Goal: Complete application form: Complete application form

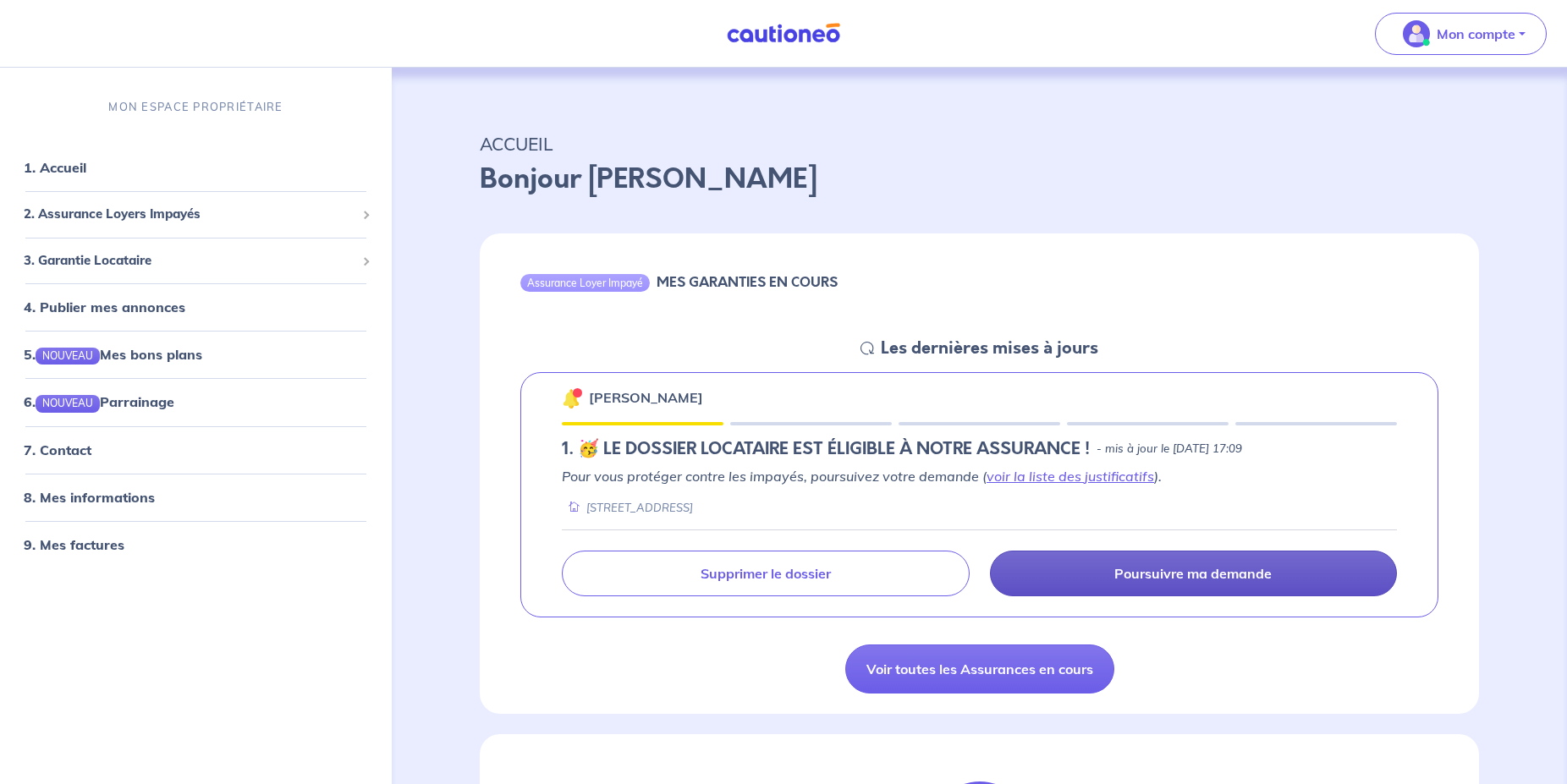
click at [1222, 575] on p "Poursuivre ma demande" at bounding box center [1194, 573] width 157 height 17
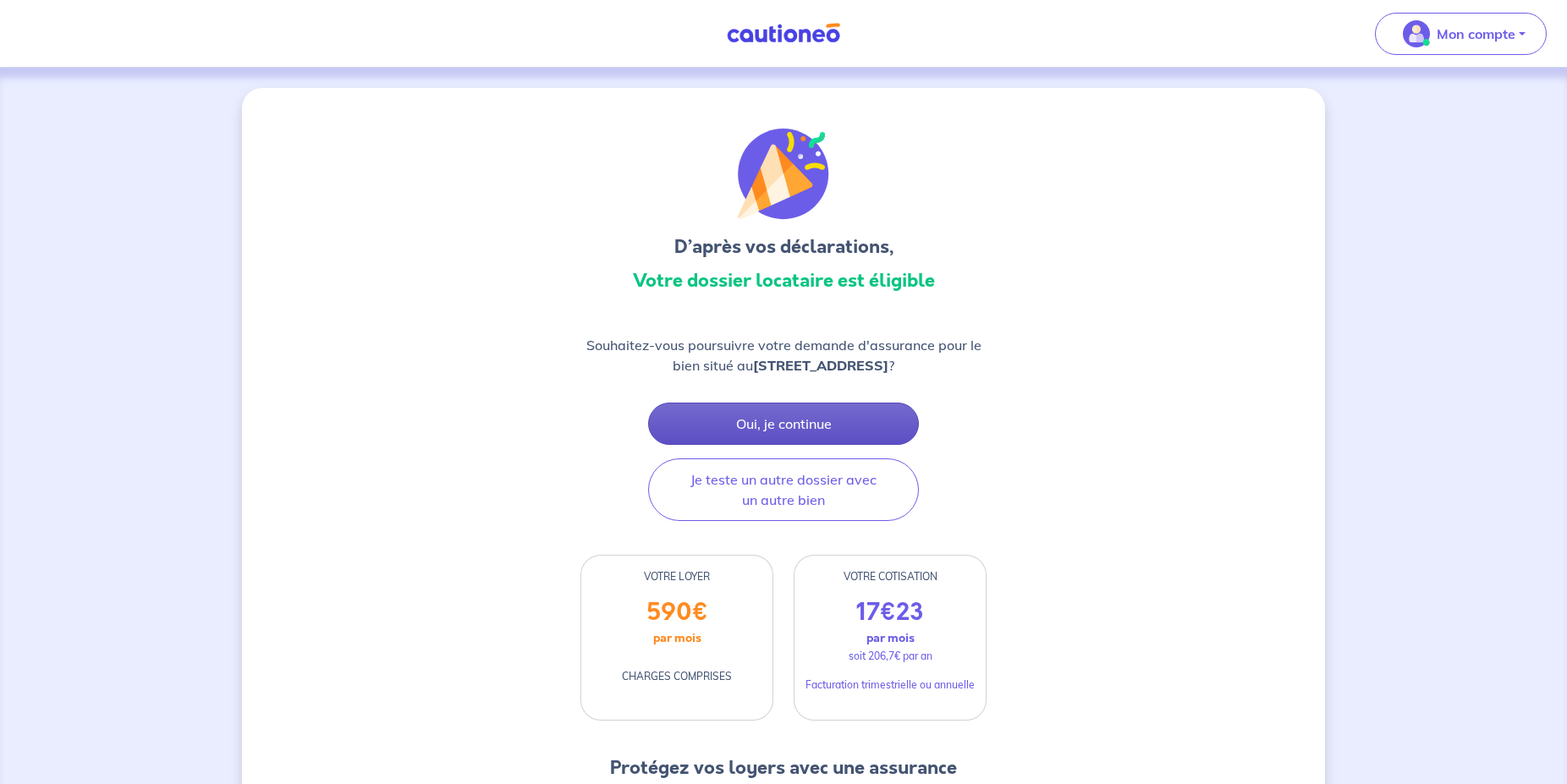
click at [793, 442] on button "Oui, je continue" at bounding box center [784, 424] width 271 height 43
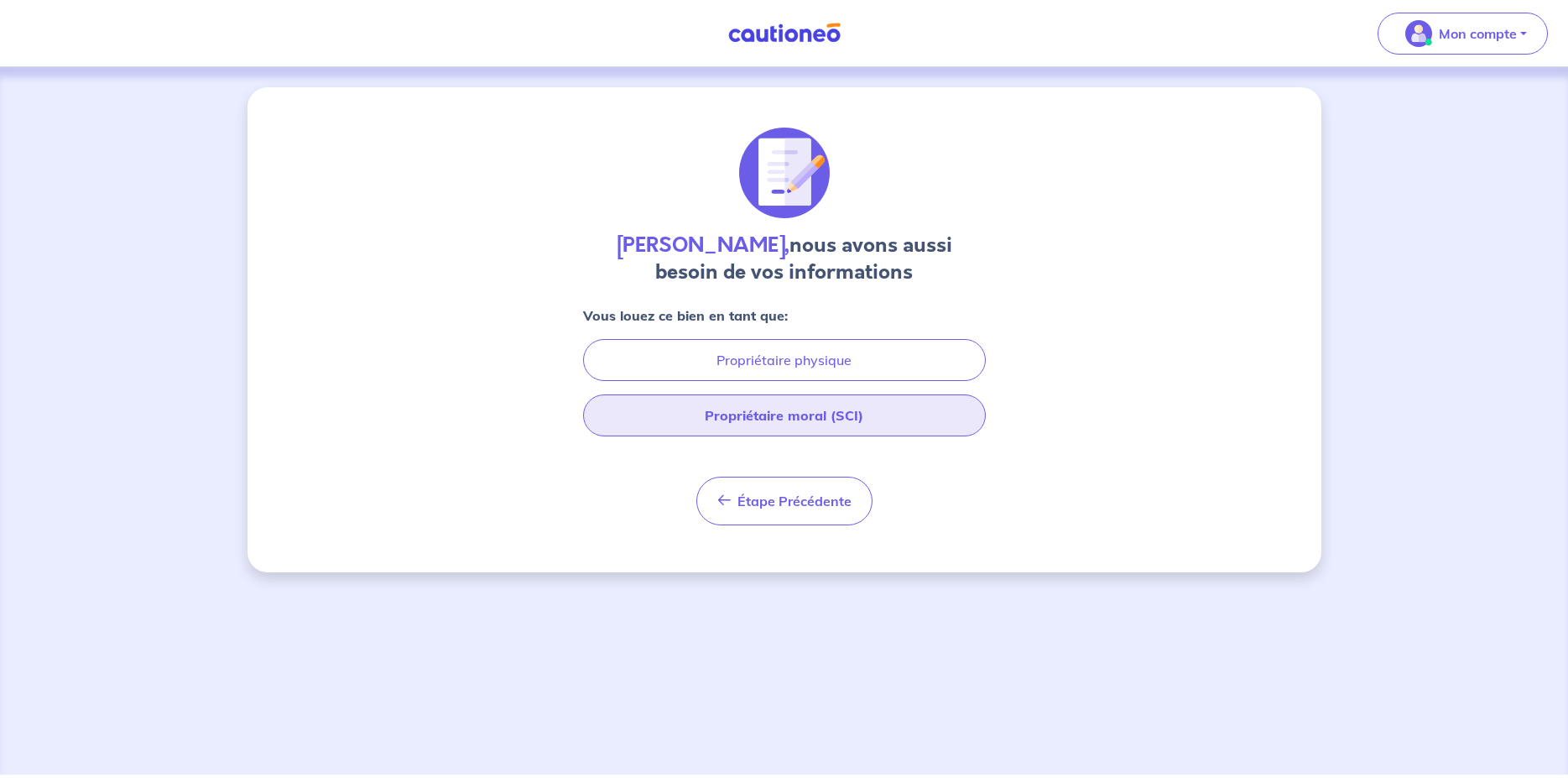
click at [773, 416] on button "Propriétaire moral (SCI)" at bounding box center [784, 416] width 403 height 42
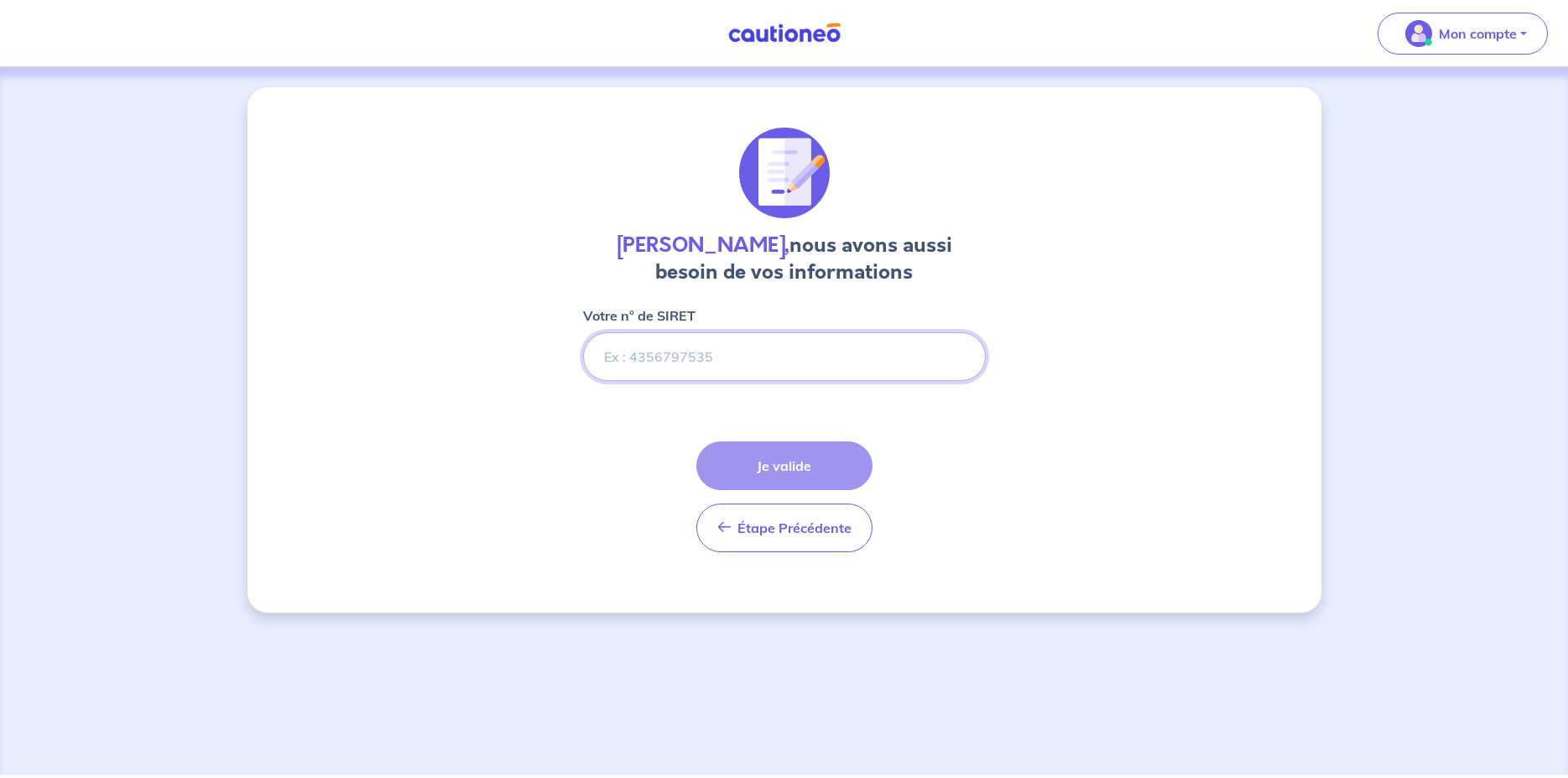
click at [733, 365] on input "Votre n° de SIRET" at bounding box center [784, 356] width 403 height 48
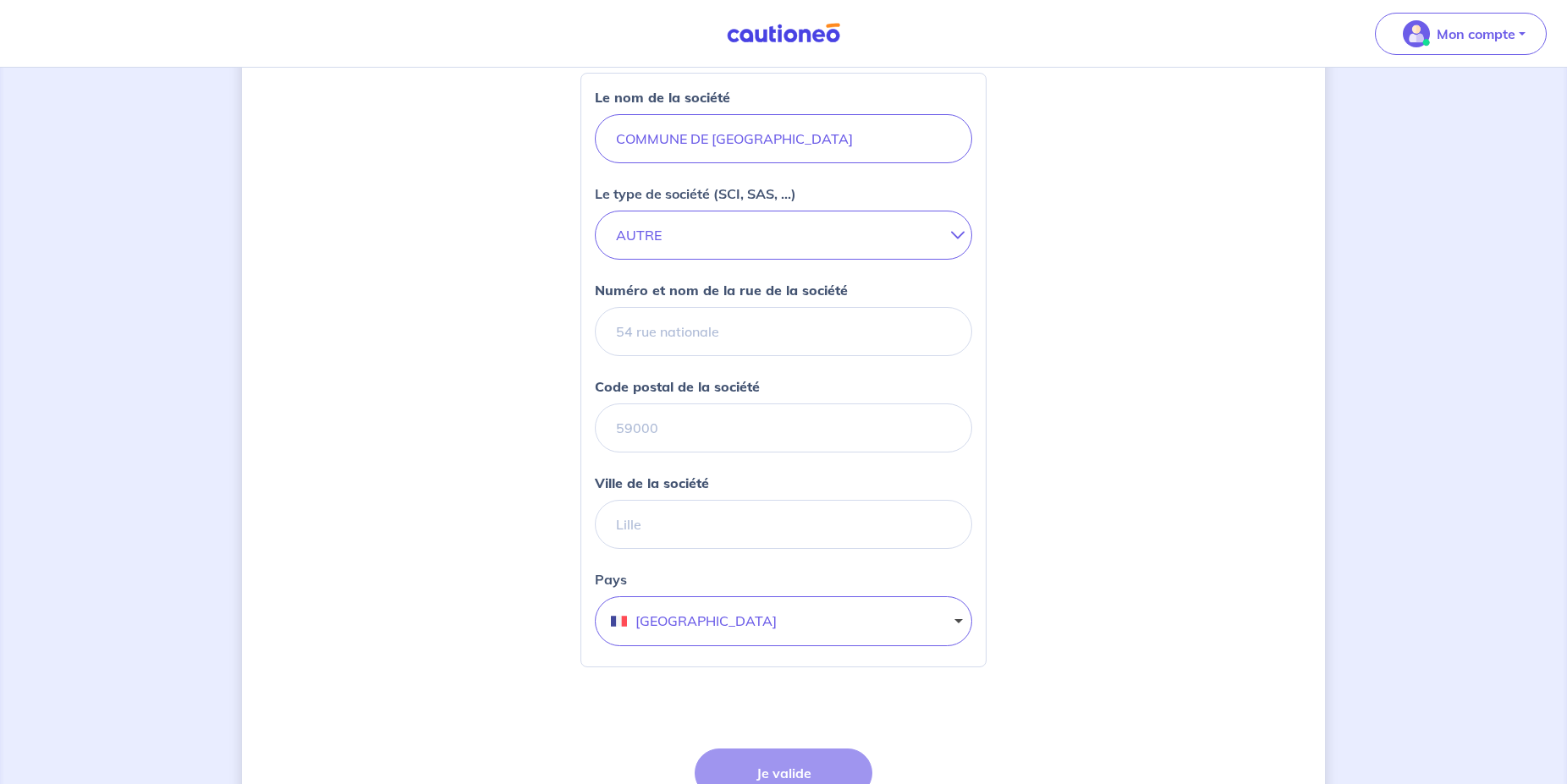
scroll to position [259, 0]
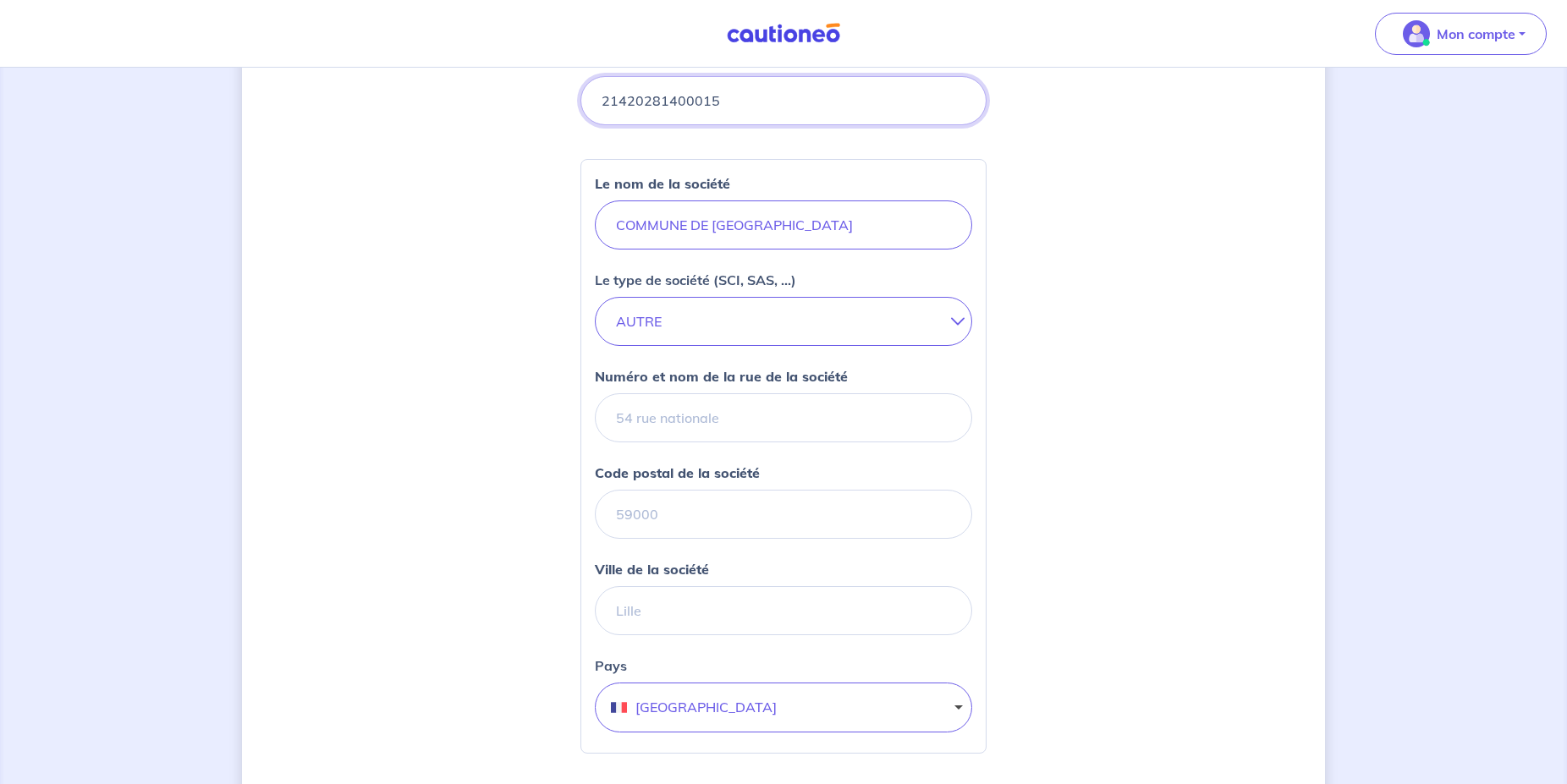
type input "21420281400015"
click at [708, 420] on input "Numéro et nom de la rue de la société" at bounding box center [784, 417] width 377 height 49
type input "[STREET_ADDRESS]"
click at [661, 523] on input "Code postal de la société" at bounding box center [784, 513] width 377 height 49
type input "42370"
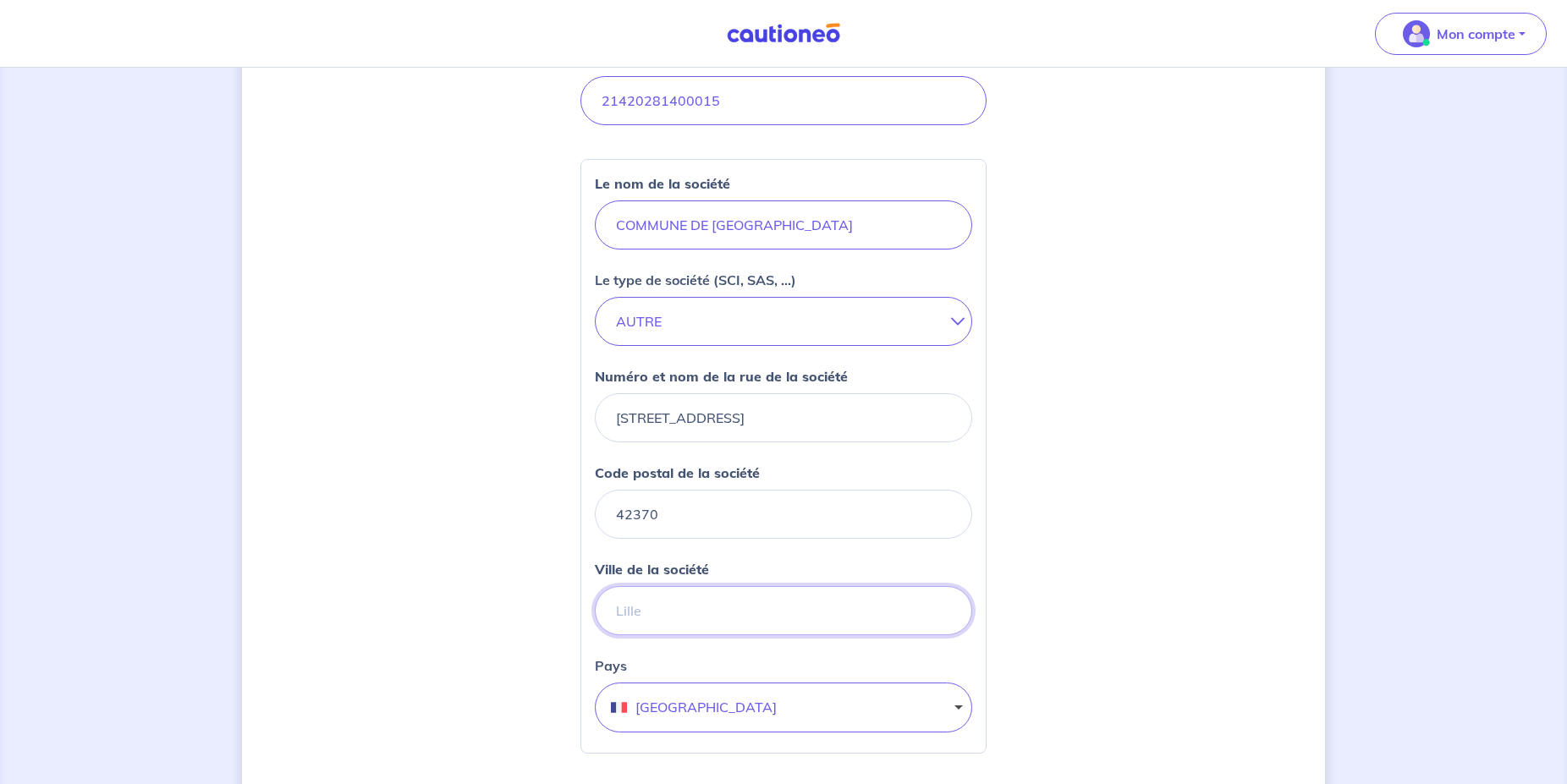
click at [649, 607] on input "Ville de la société" at bounding box center [784, 610] width 377 height 49
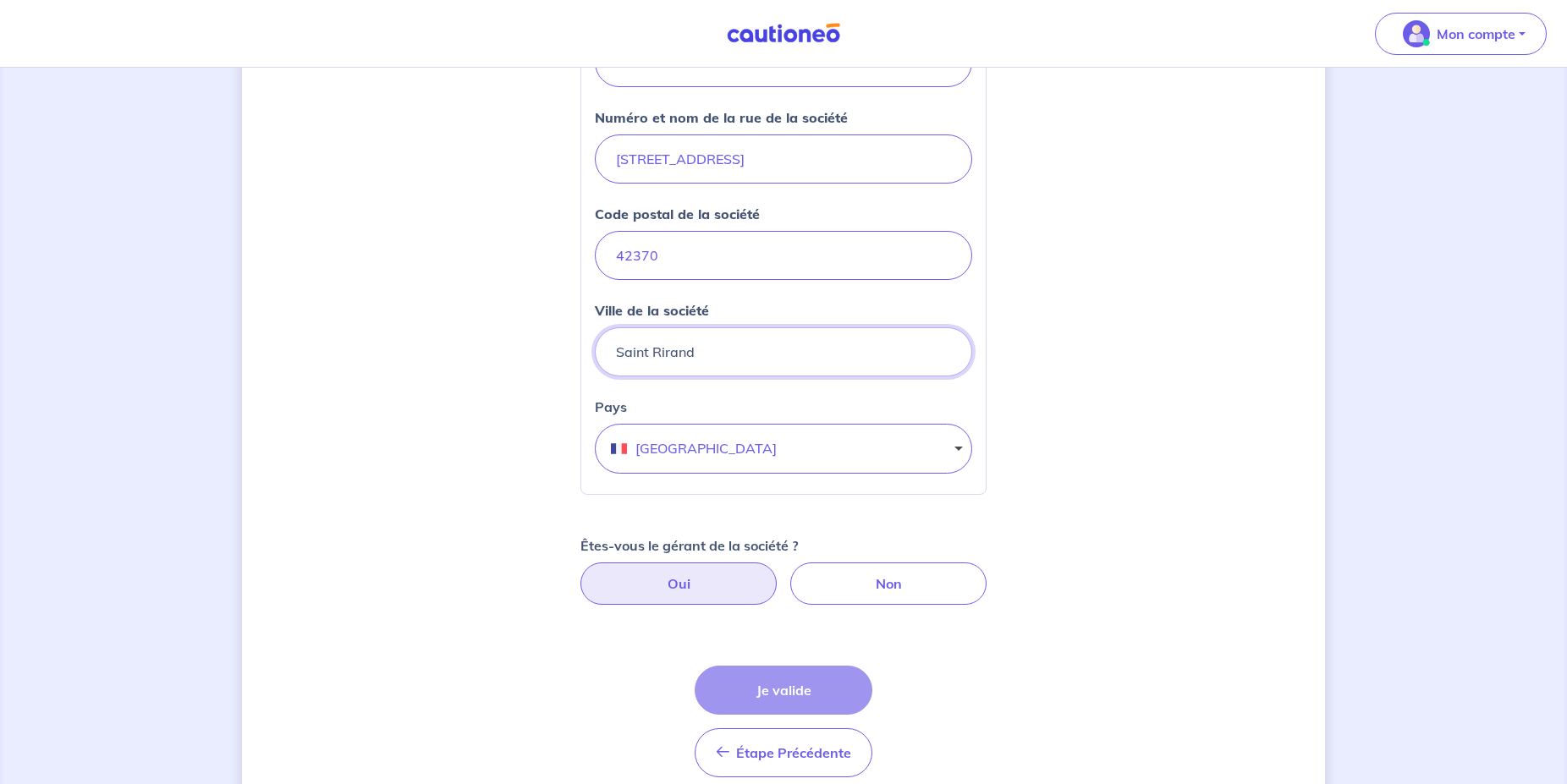
scroll to position [592, 0]
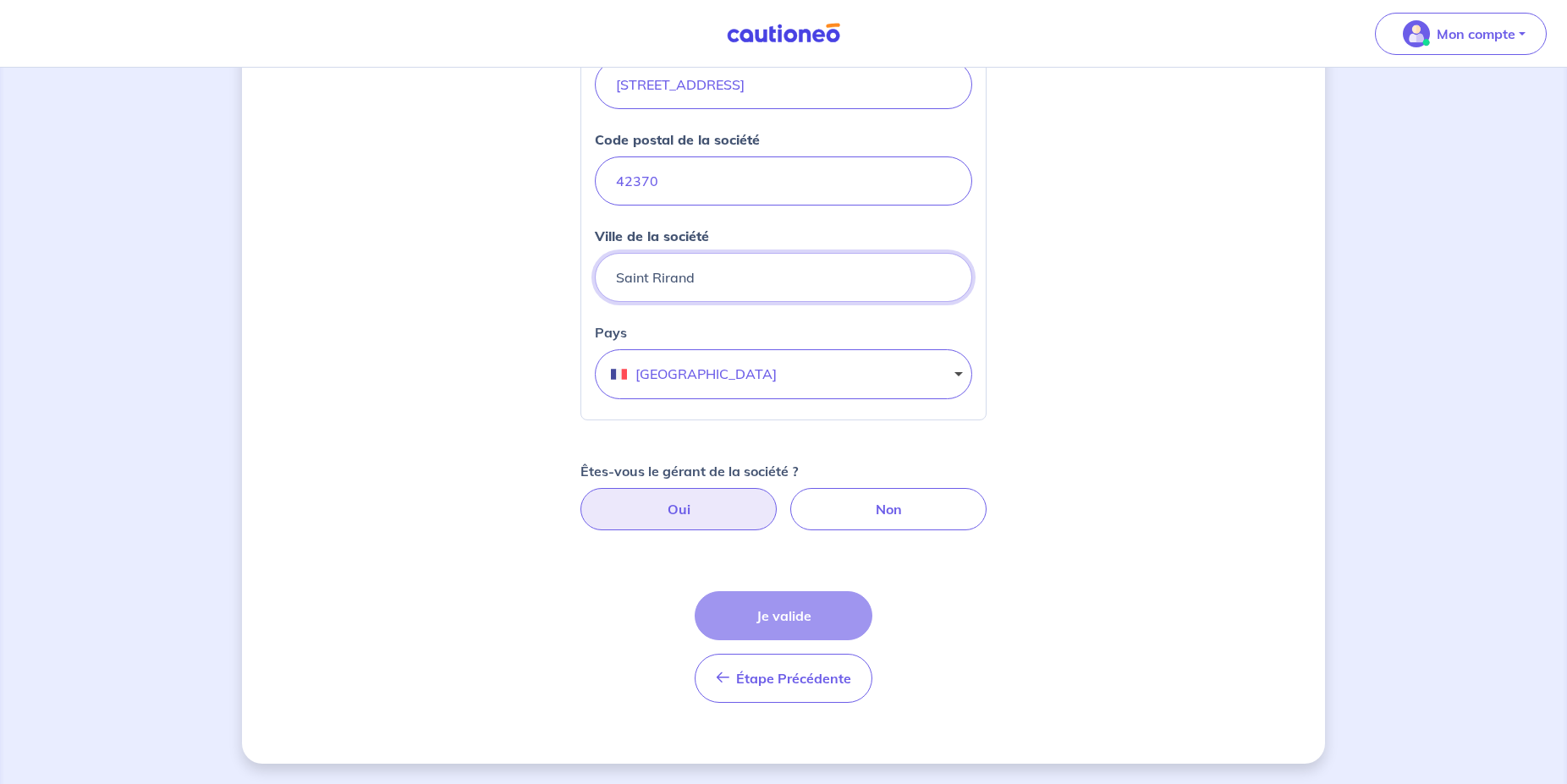
type input "Saint Rirand"
click at [718, 510] on label "Oui" at bounding box center [678, 508] width 196 height 43
click at [779, 499] on input "Oui" at bounding box center [784, 492] width 11 height 11
radio input "true"
select select "FR"
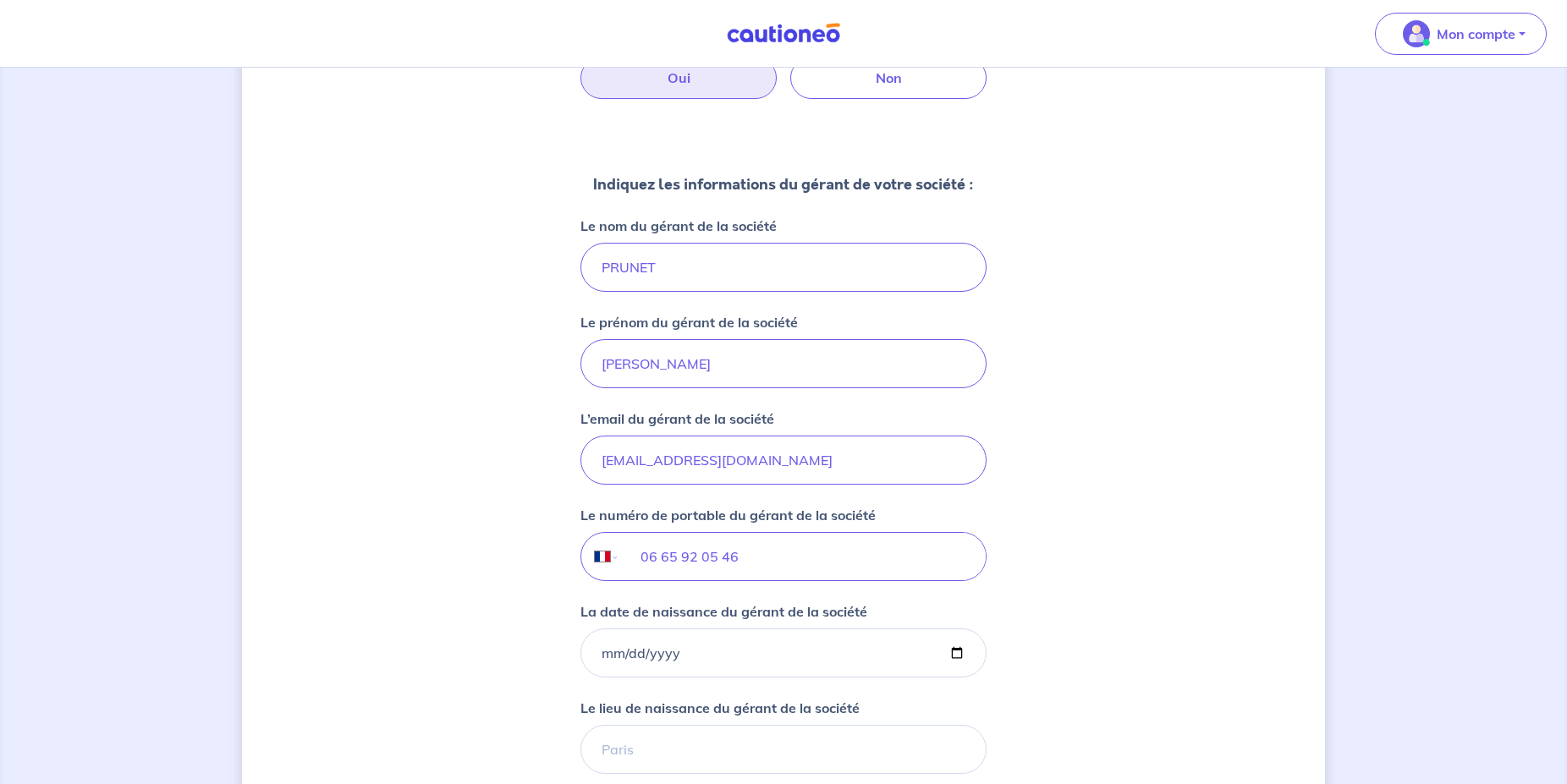
scroll to position [1109, 0]
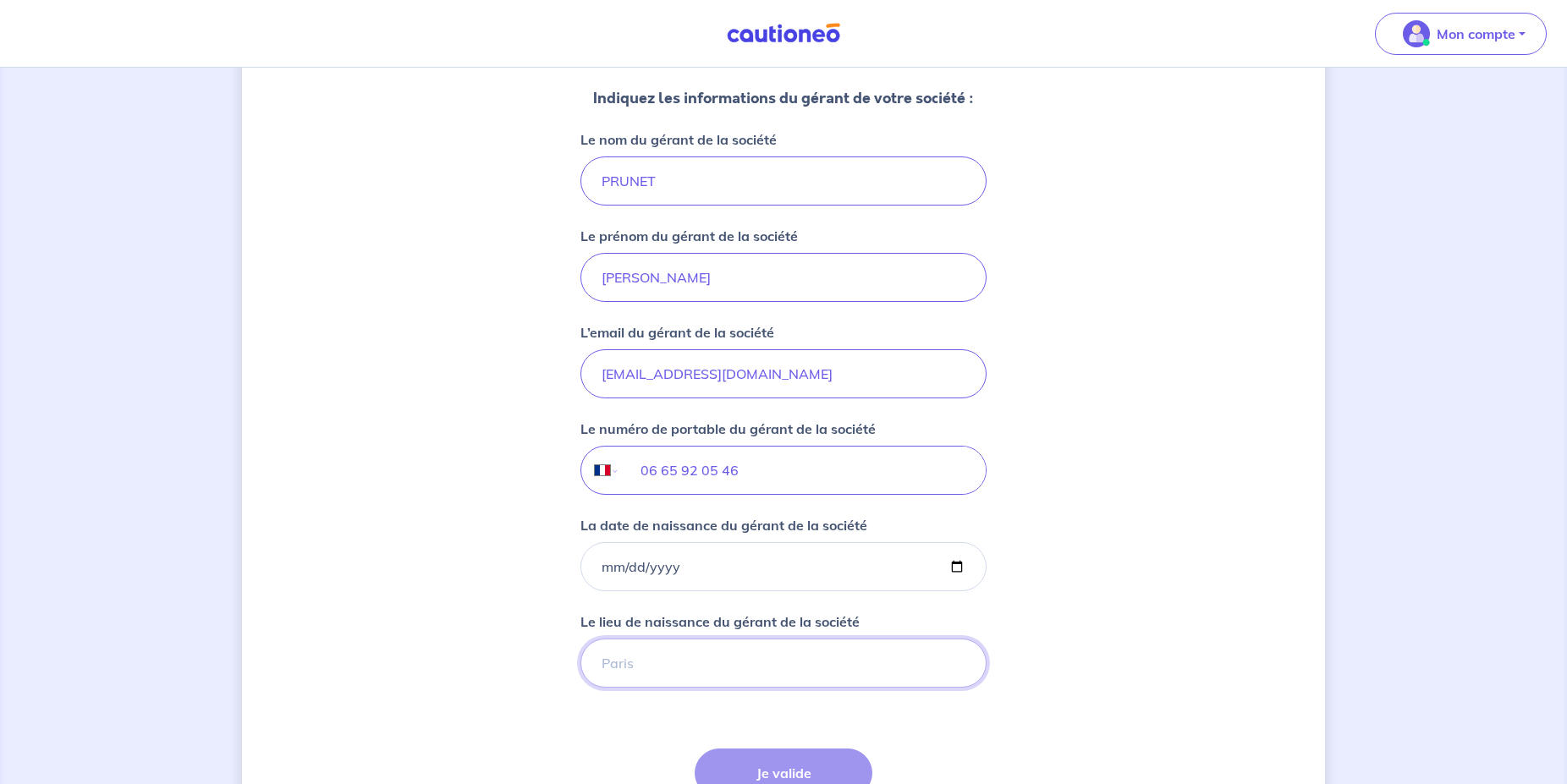
click at [742, 661] on input "Le lieu de naissance du gérant de la société" at bounding box center [784, 663] width 406 height 49
type input "l"
type input "LE COTEAU"
click at [700, 567] on input "La date de naissance du gérant de la société" at bounding box center [784, 566] width 406 height 49
type input "[DATE]"
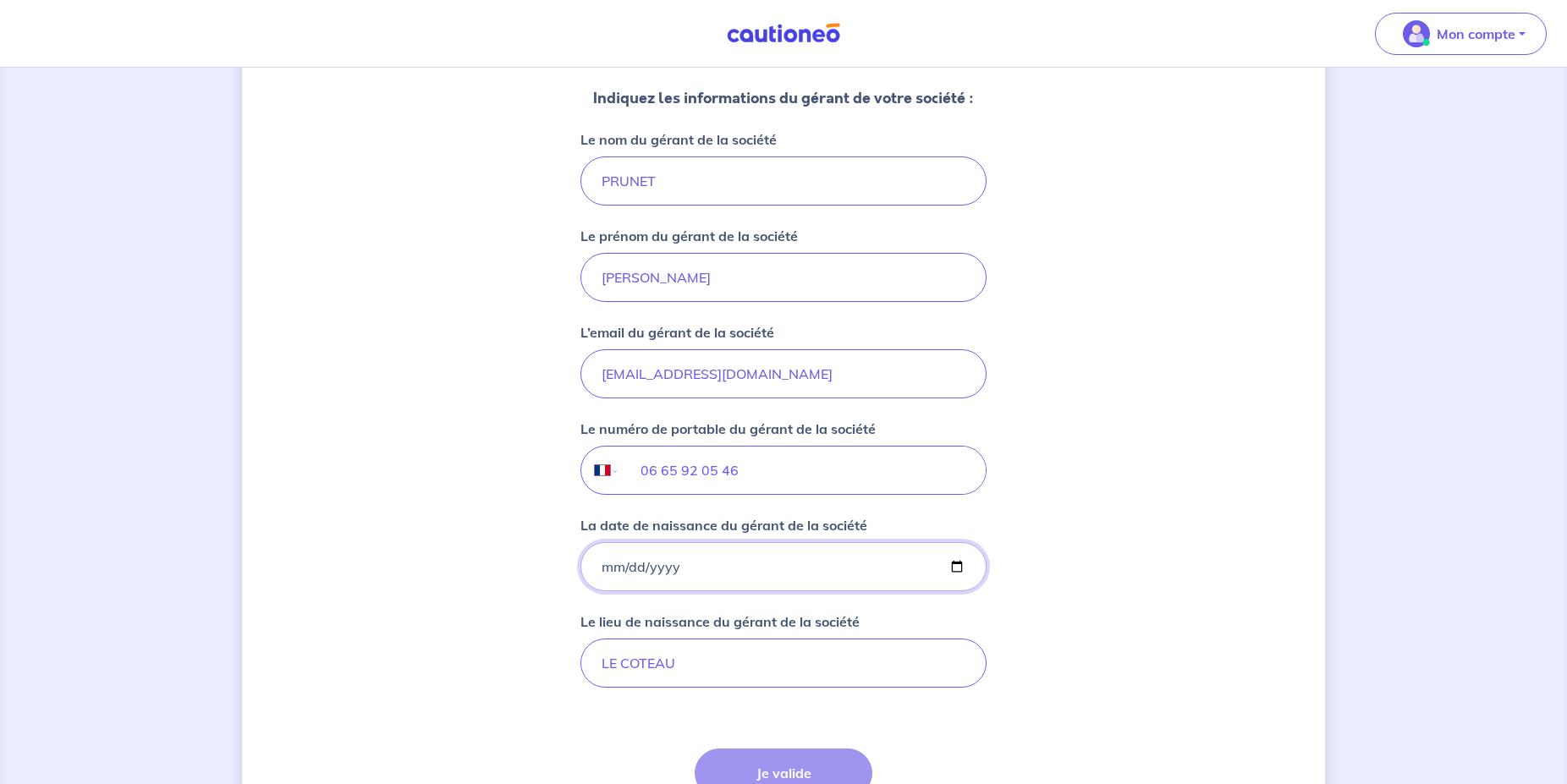
click at [642, 565] on input "La date de naissance du gérant de la société" at bounding box center [784, 566] width 406 height 49
click at [598, 569] on input "La date de naissance du gérant de la société" at bounding box center [784, 566] width 406 height 49
type input "[DATE]"
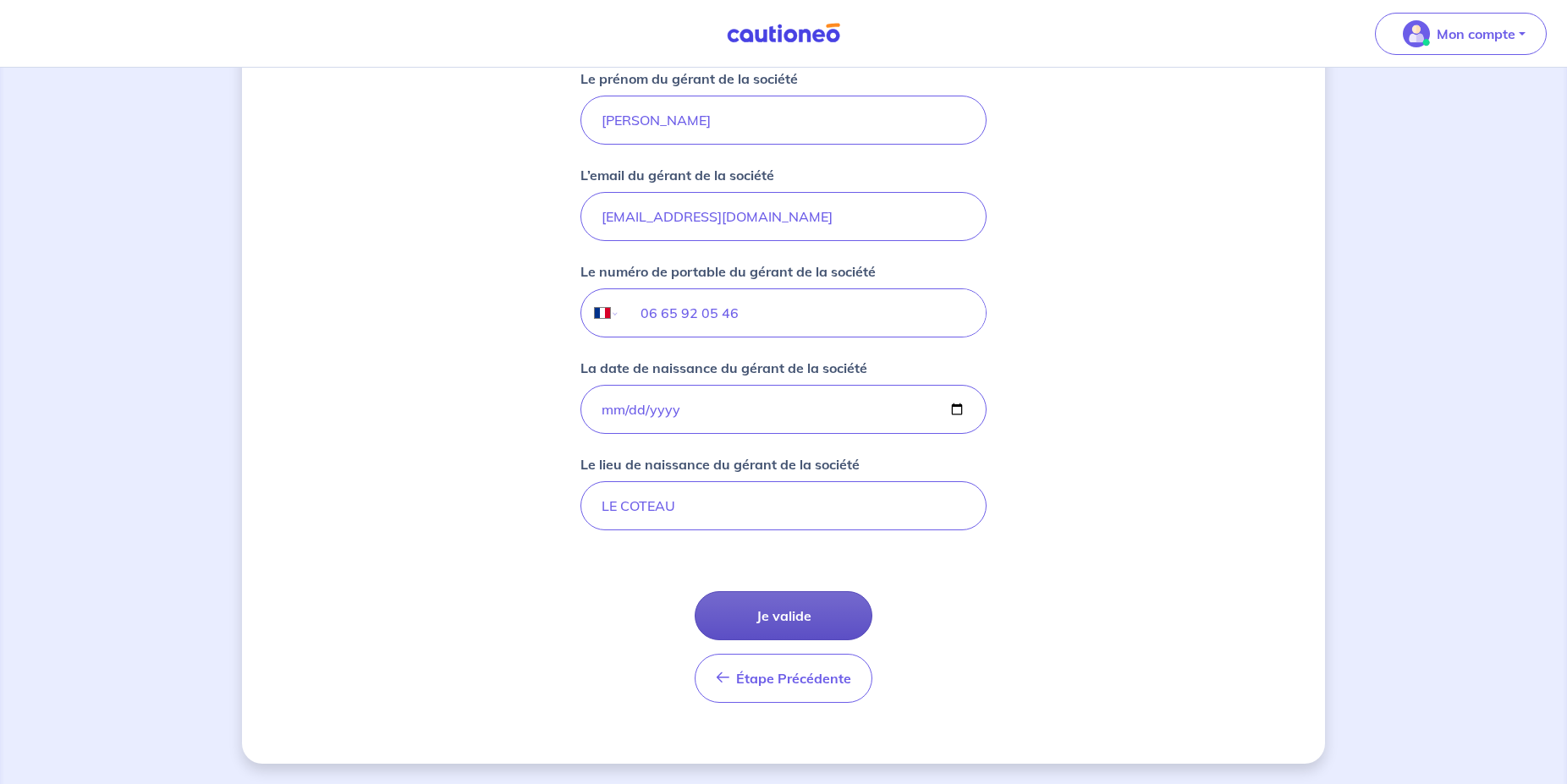
click at [752, 625] on button "Je valide" at bounding box center [784, 615] width 178 height 49
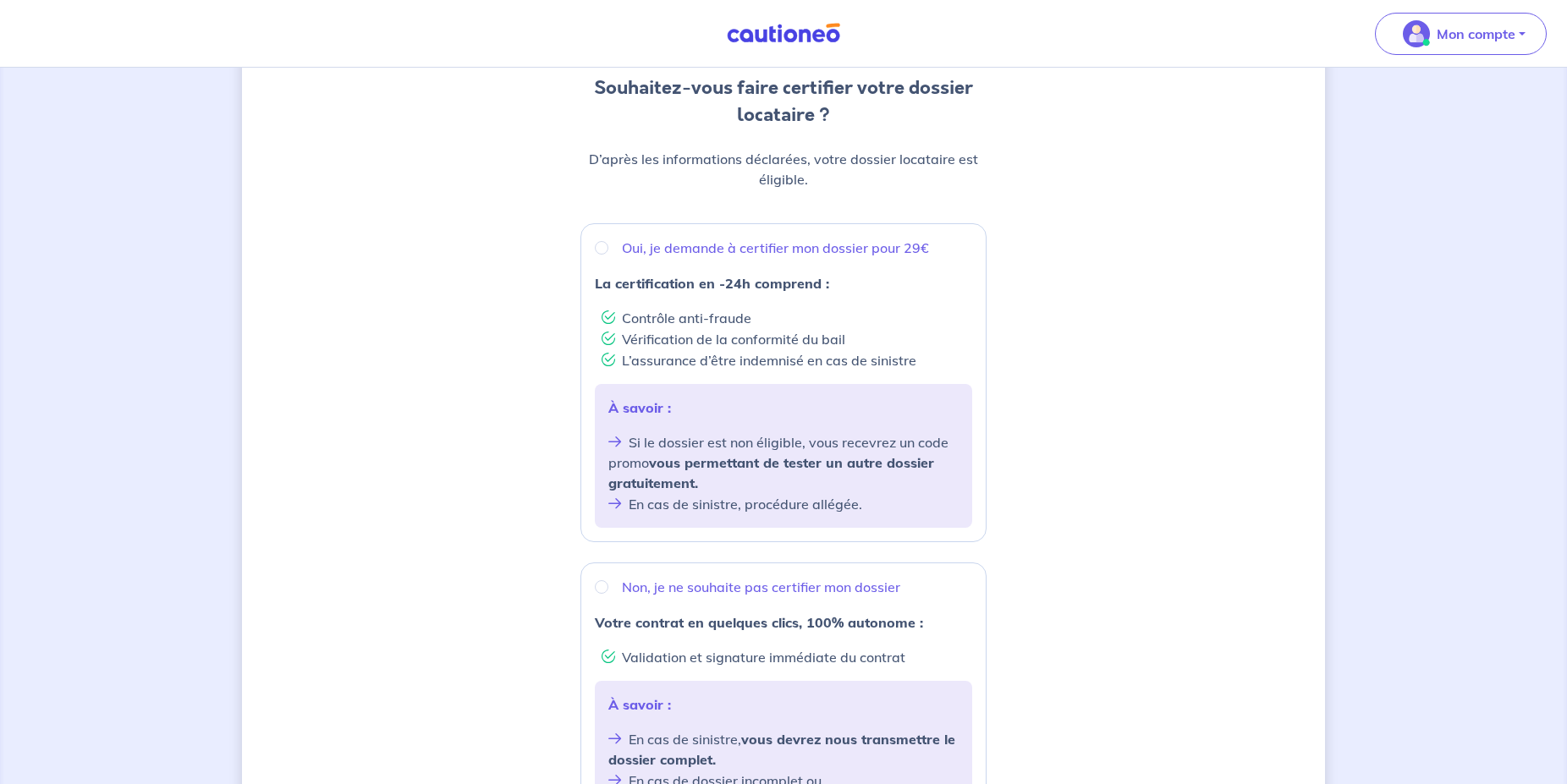
scroll to position [345, 0]
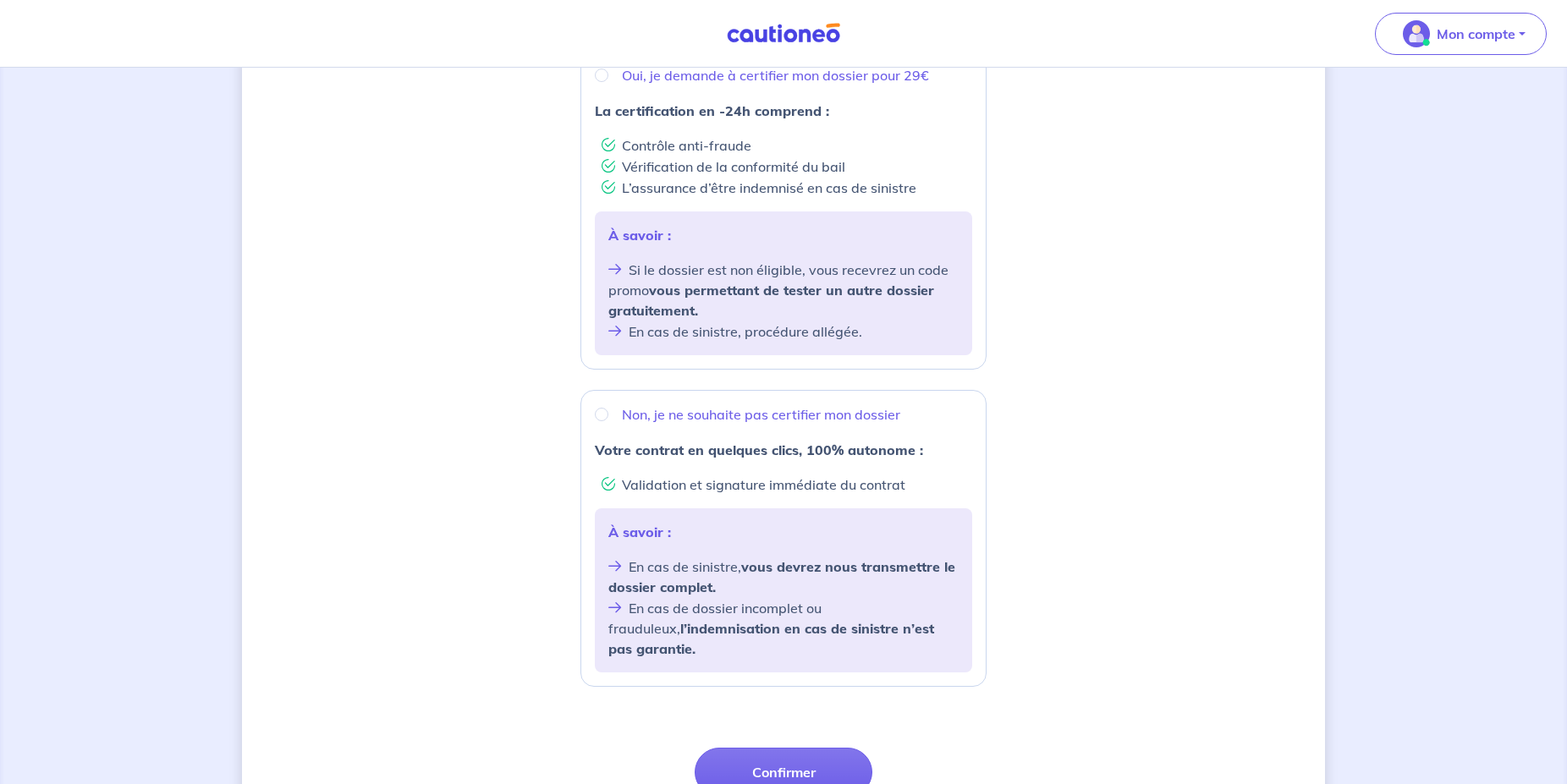
click at [598, 420] on div "Non, je ne souhaite pas certifier mon dossier" at bounding box center [784, 414] width 377 height 20
radio input "true"
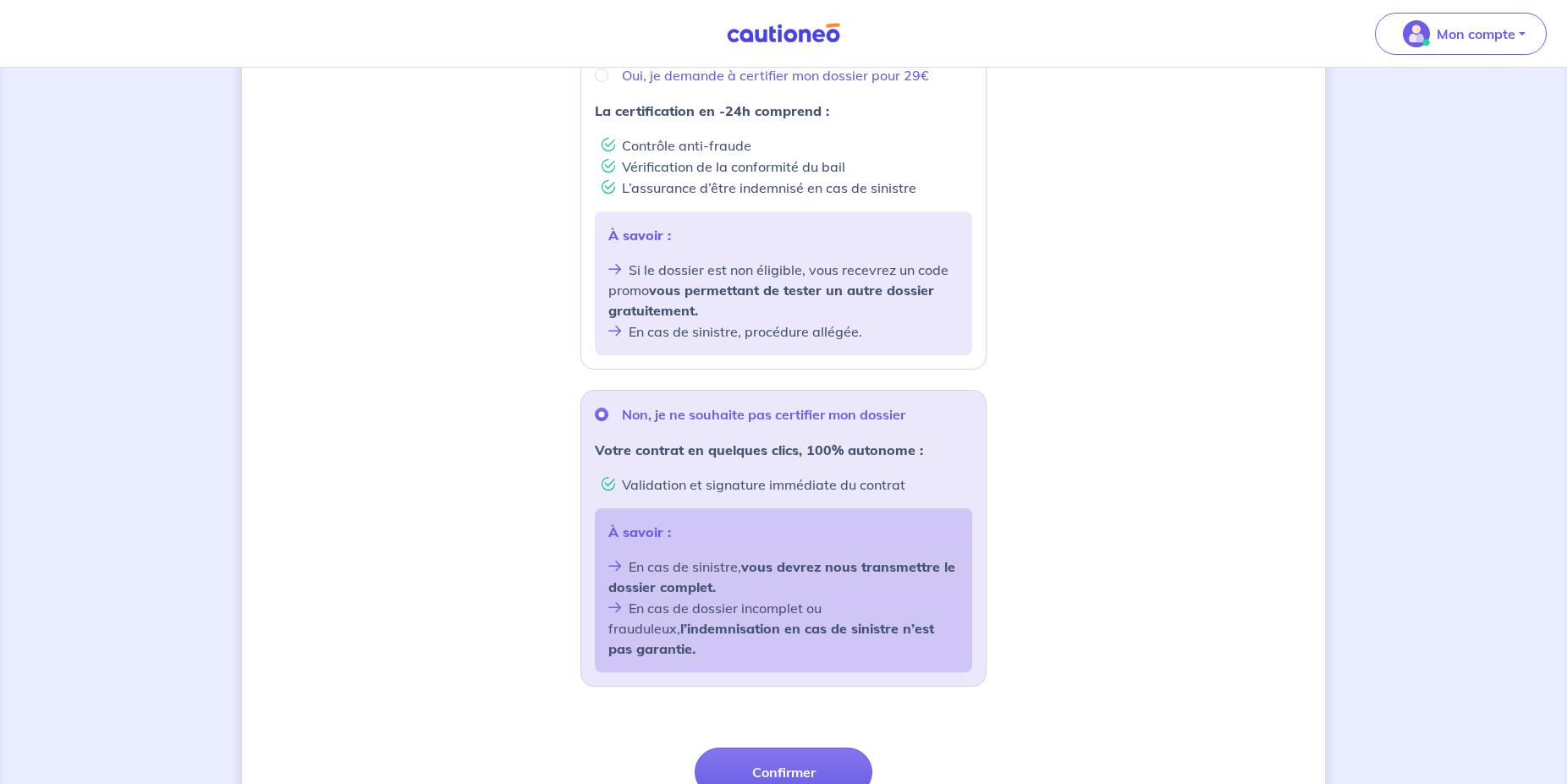
scroll to position [482, 0]
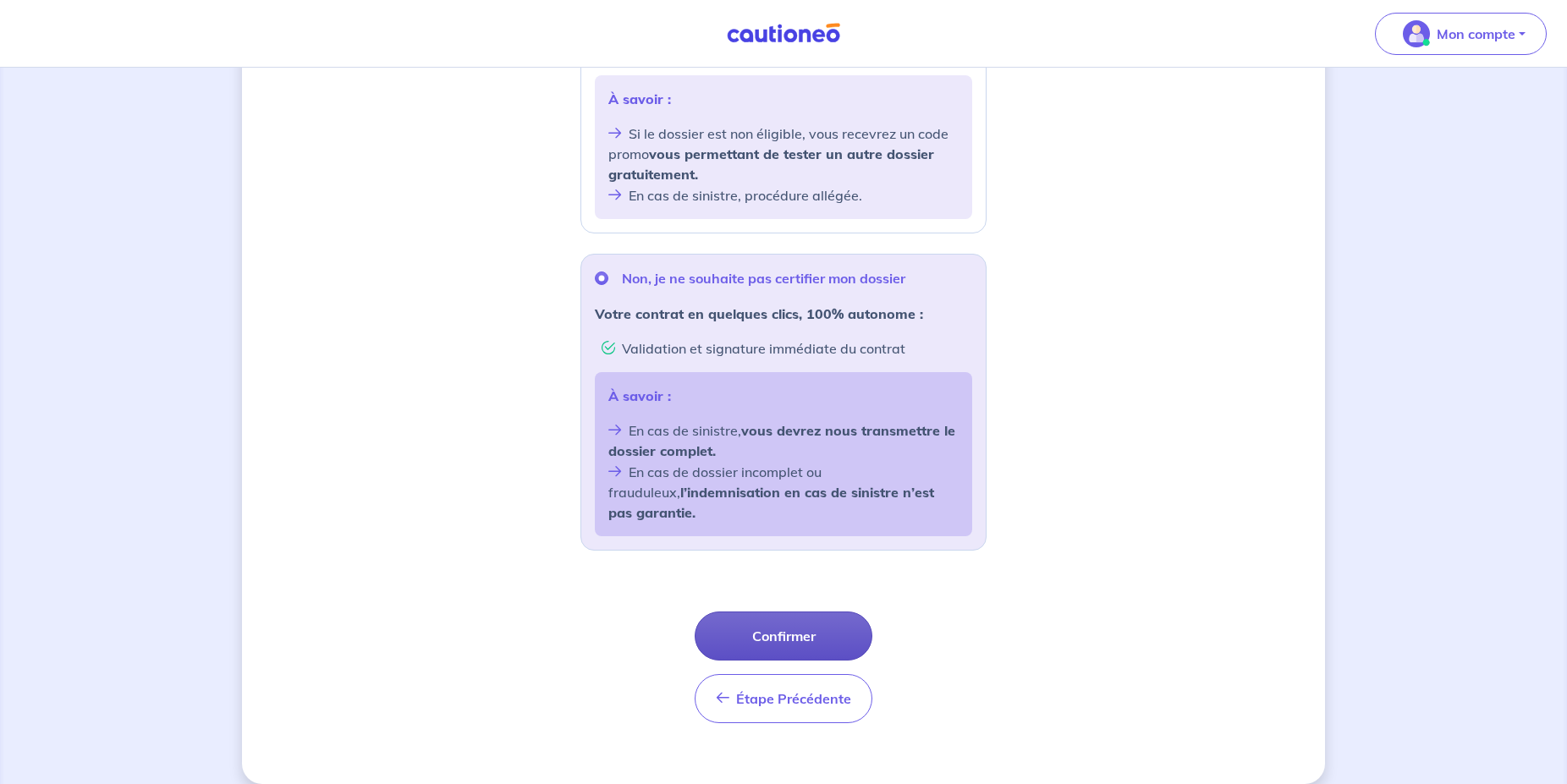
click at [799, 612] on button "Confirmer" at bounding box center [784, 636] width 178 height 49
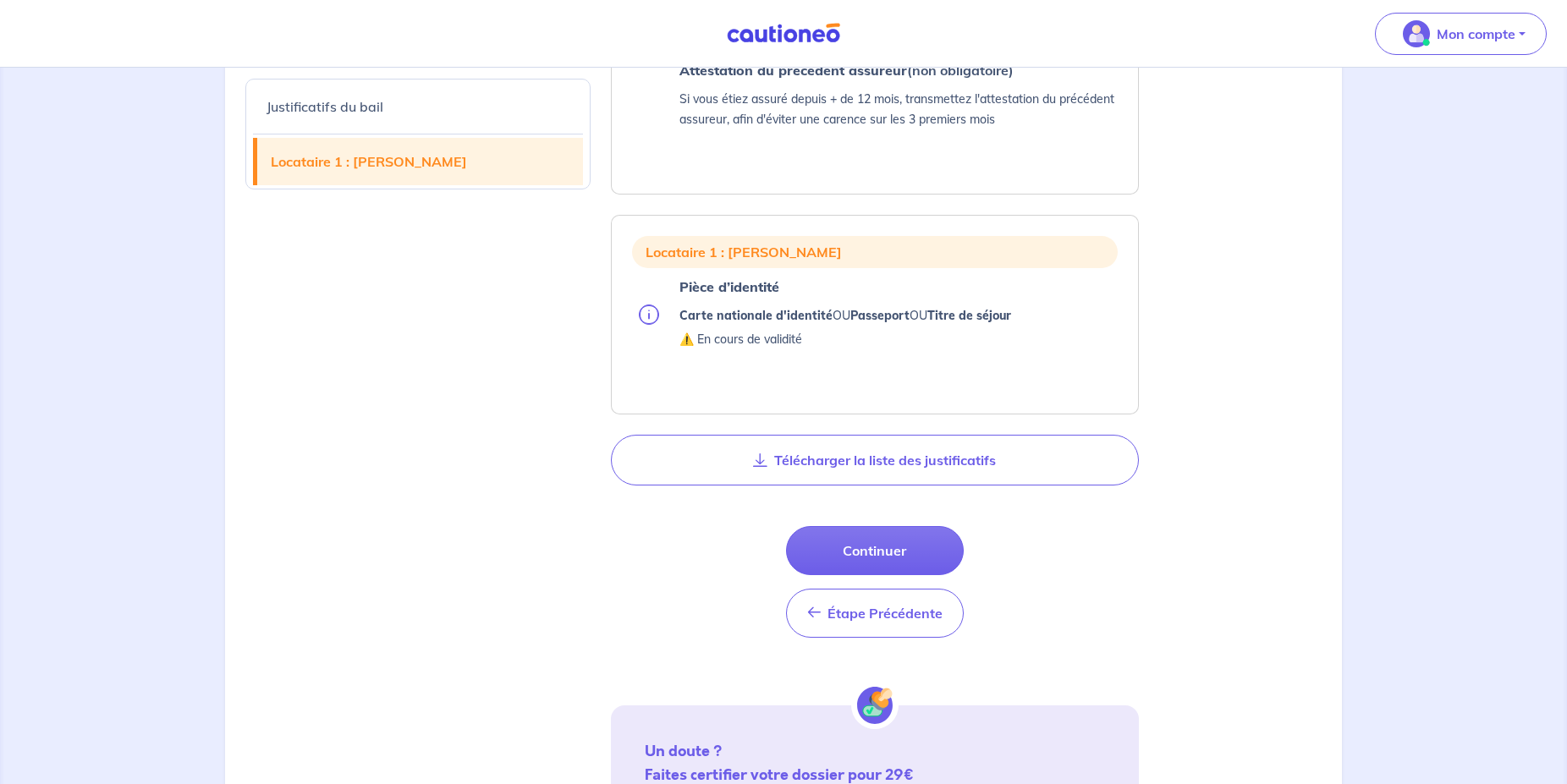
scroll to position [1108, 0]
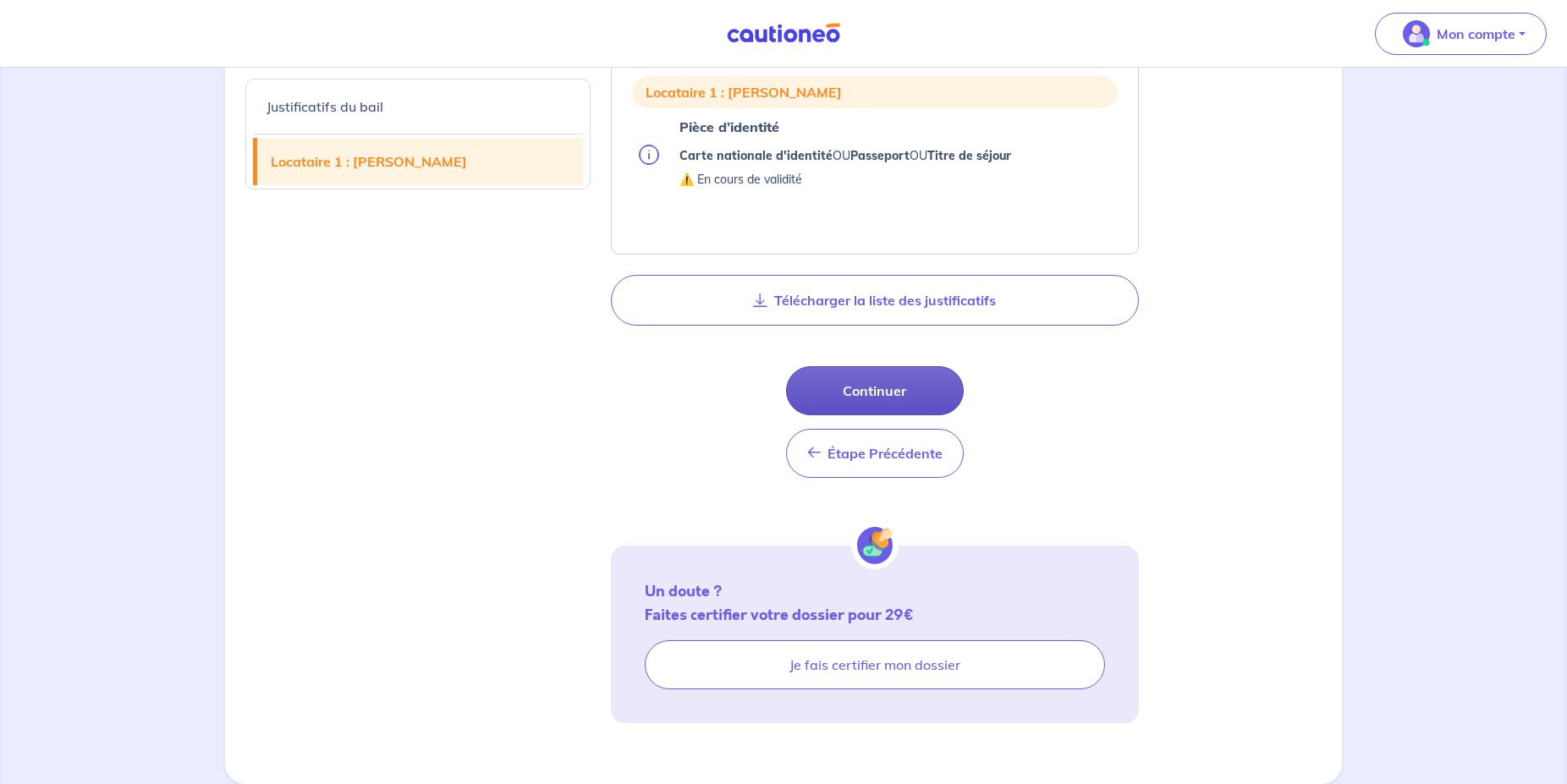
click at [853, 388] on button "Continuer" at bounding box center [875, 390] width 178 height 49
select select "FR"
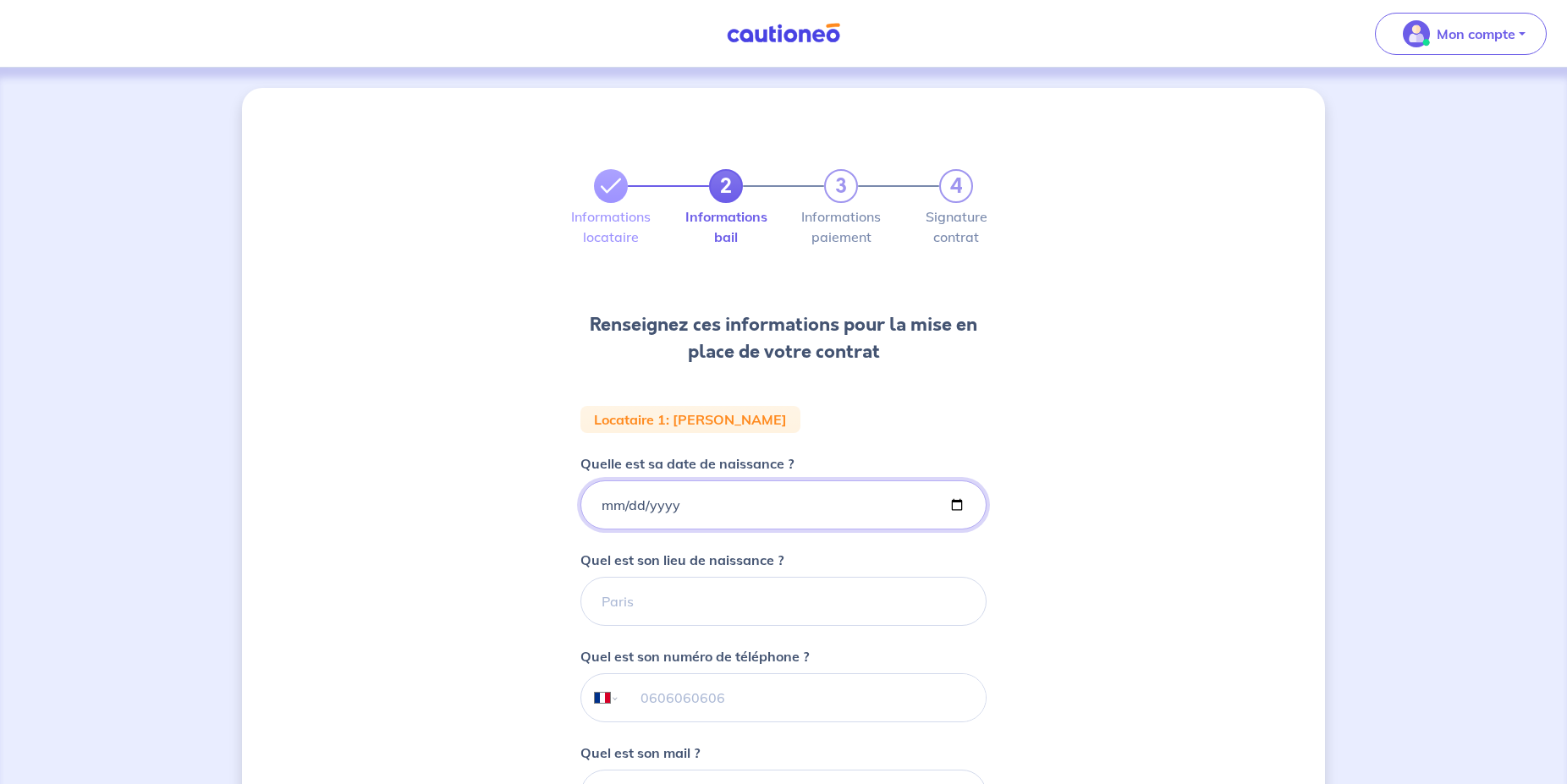
click at [697, 508] on input "Quelle est sa date de naissance ?" at bounding box center [784, 504] width 406 height 49
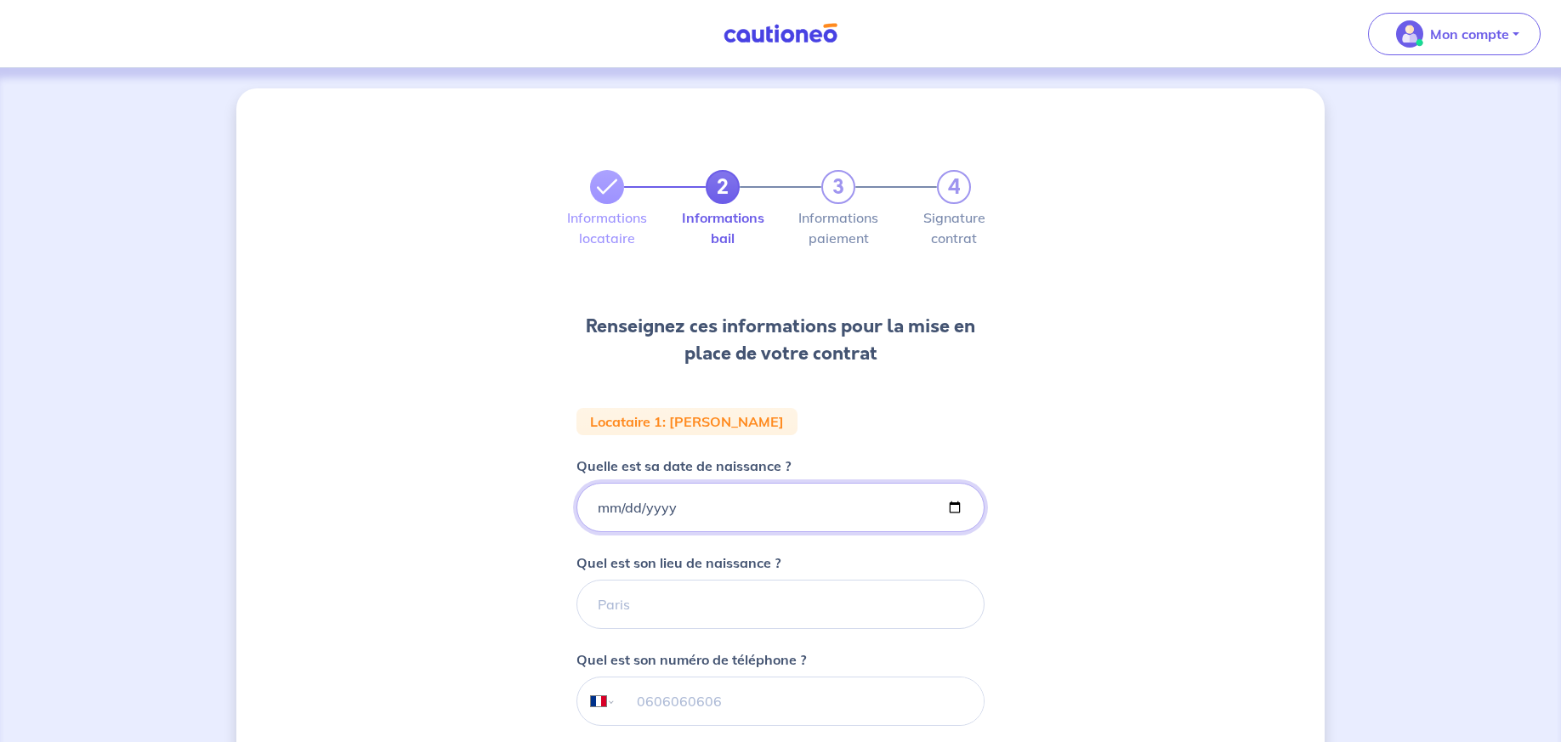
click at [603, 508] on input "Quelle est sa date de naissance ?" at bounding box center [780, 507] width 408 height 49
type input "[DATE]"
click at [609, 615] on input "Quel est son lieu de naissance ?" at bounding box center [780, 604] width 408 height 49
type input "[GEOGRAPHIC_DATA]"
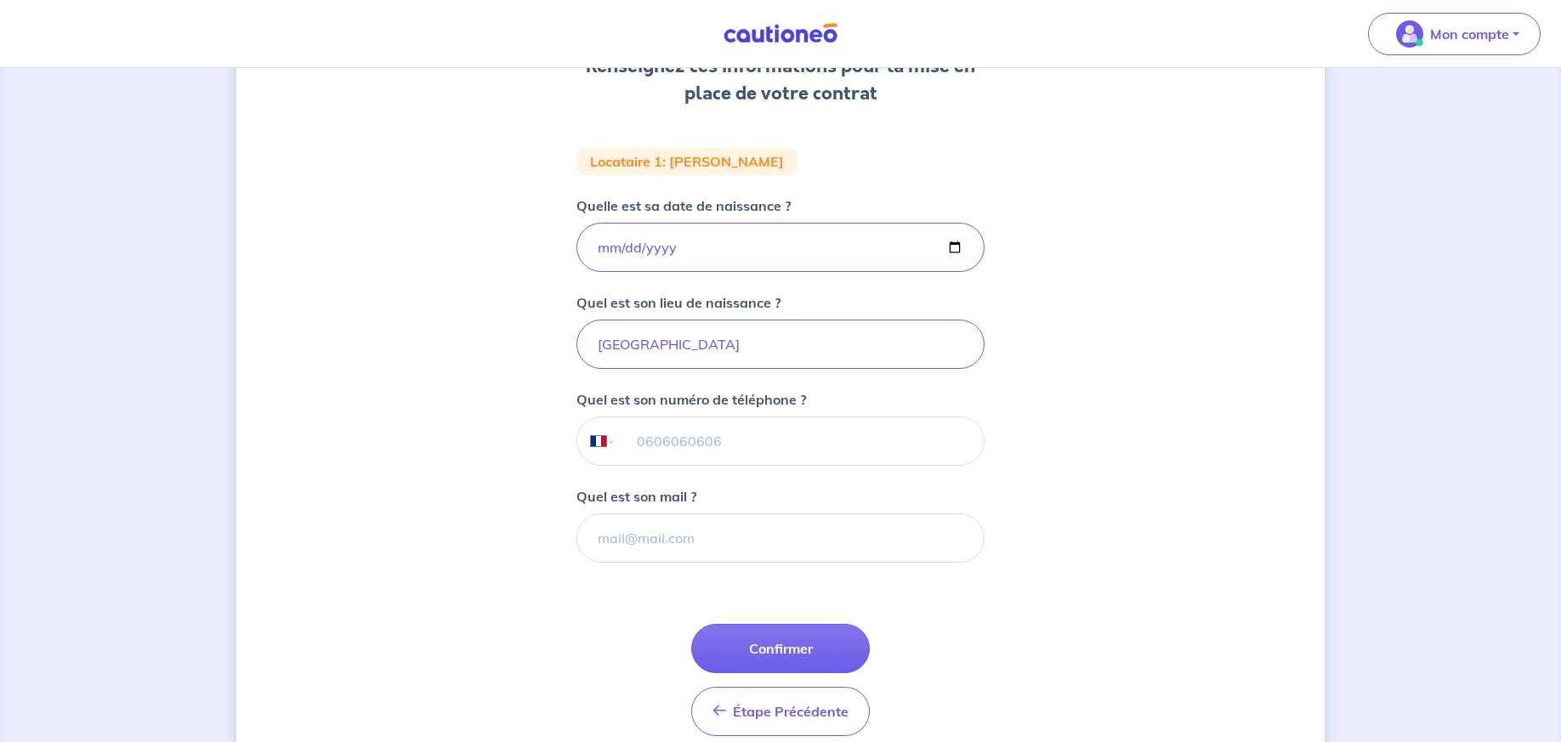
scroll to position [336, 0]
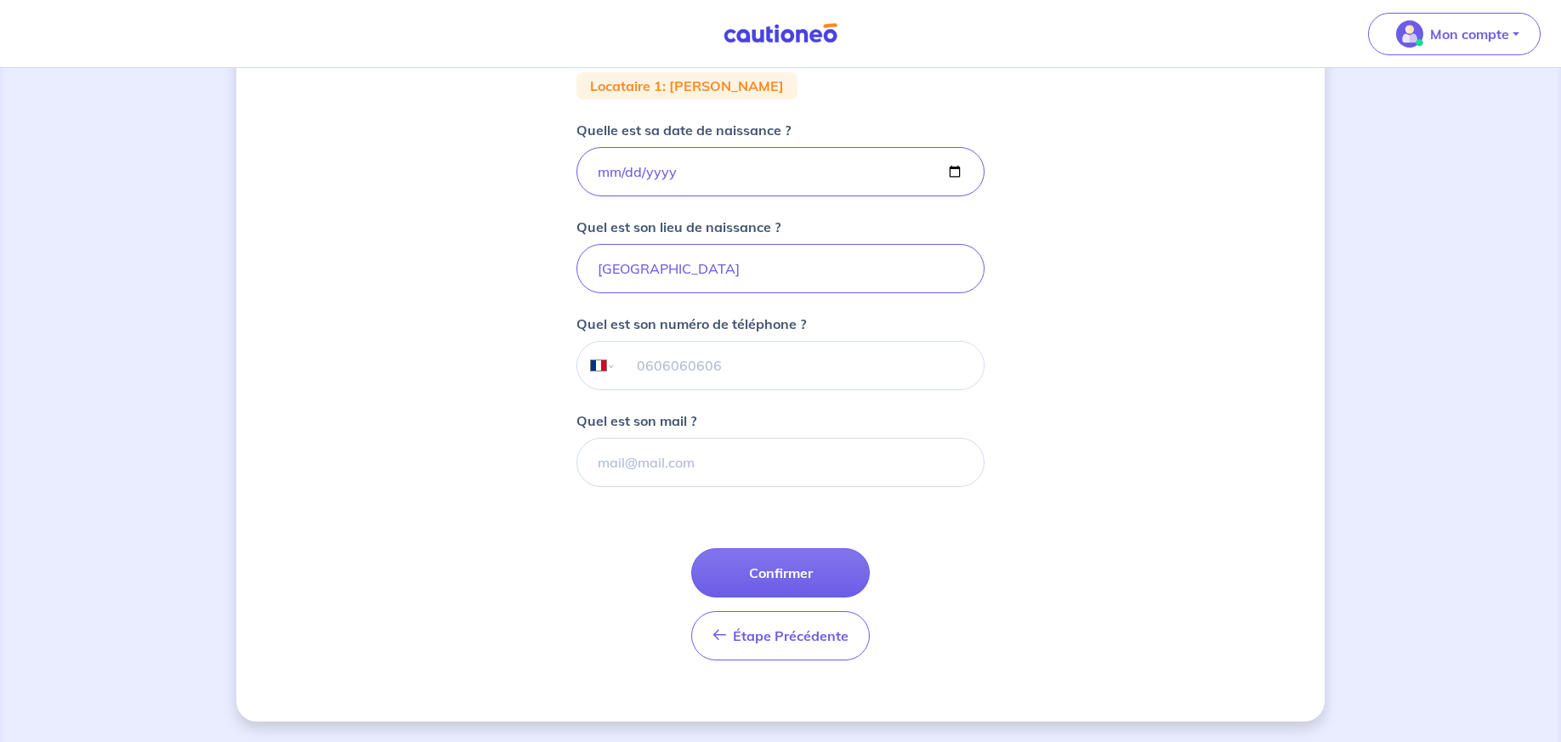
click at [701, 367] on input "tel" at bounding box center [799, 366] width 367 height 48
click at [726, 469] on input "Quel est son mail ?" at bounding box center [780, 462] width 408 height 49
click at [707, 366] on input "tel" at bounding box center [799, 366] width 367 height 48
type input "06 76 03 64 20"
click at [866, 451] on input "Quel est son mail ?" at bounding box center [780, 462] width 408 height 49
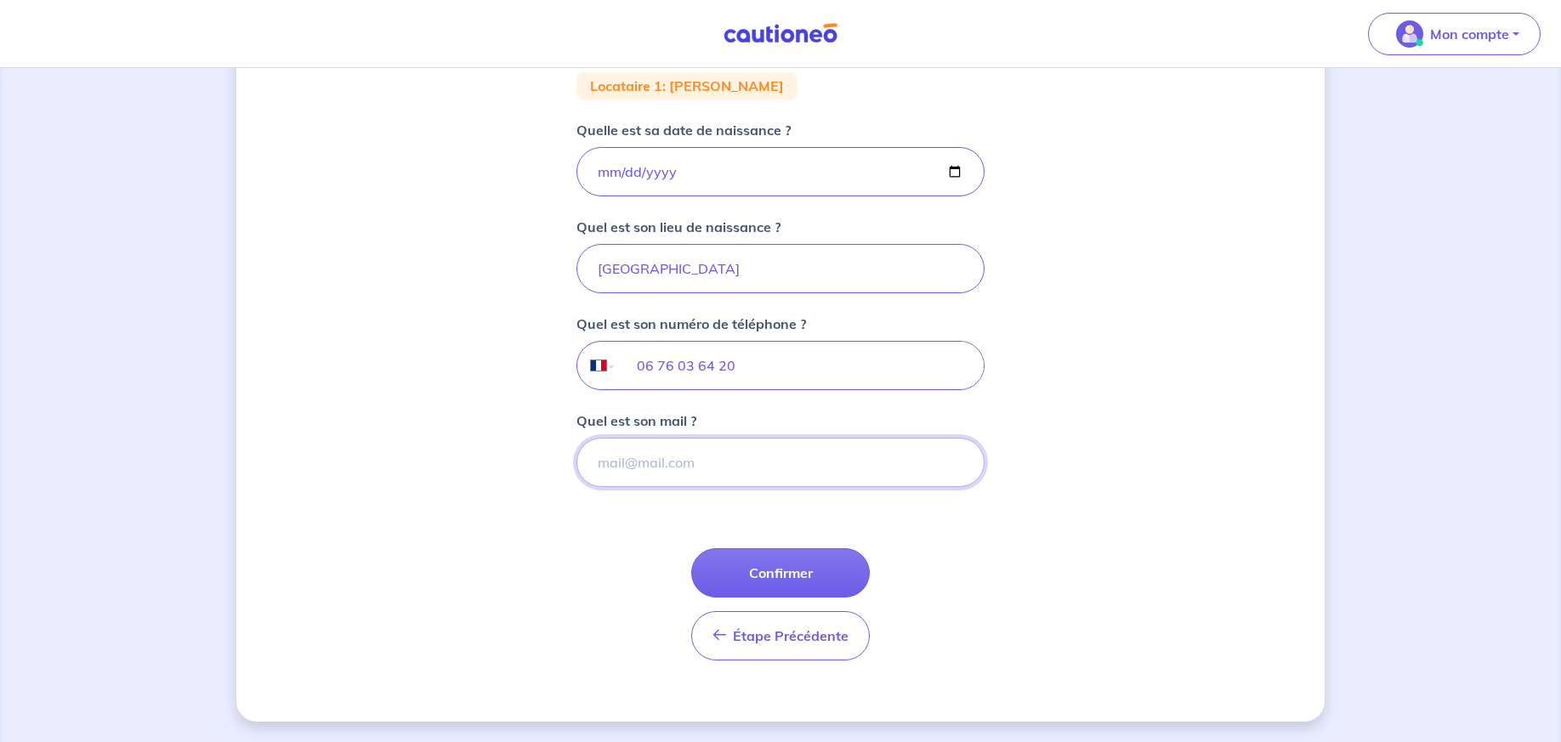
click at [763, 458] on input "Quel est son mail ?" at bounding box center [780, 462] width 408 height 49
type input "V"
type input "[EMAIL_ADDRESS][DOMAIN_NAME]"
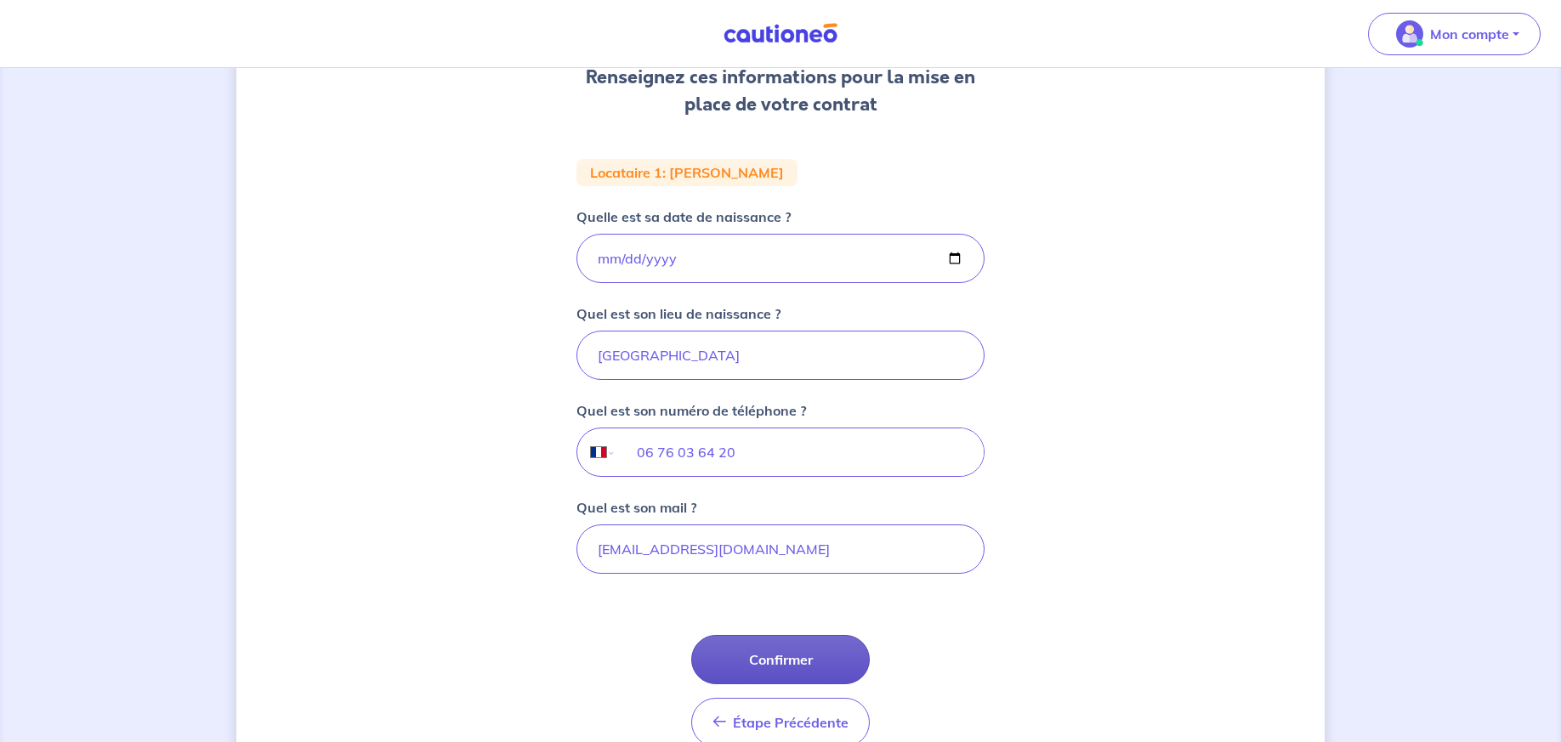
click at [792, 642] on button "Confirmer" at bounding box center [780, 659] width 179 height 49
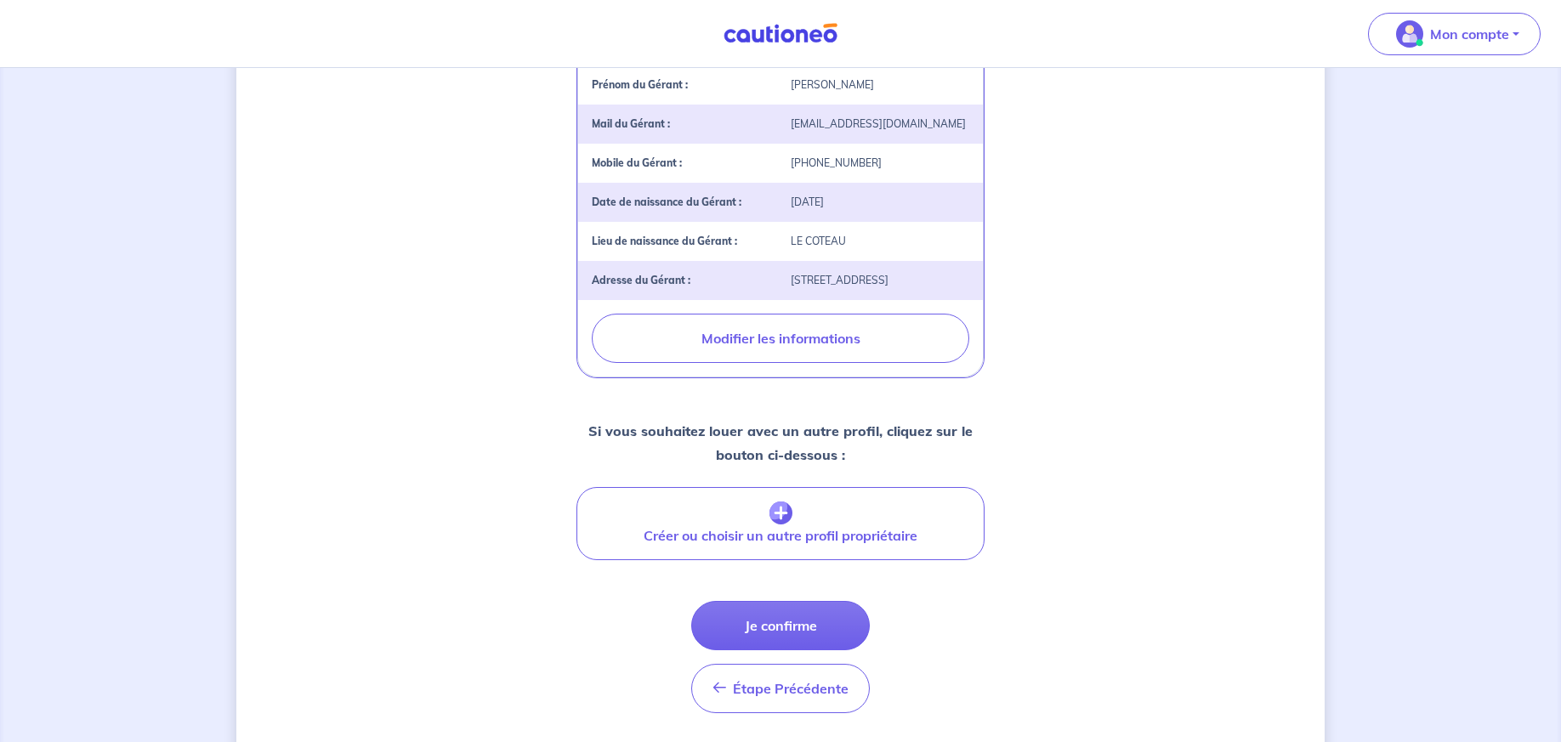
scroll to position [598, 0]
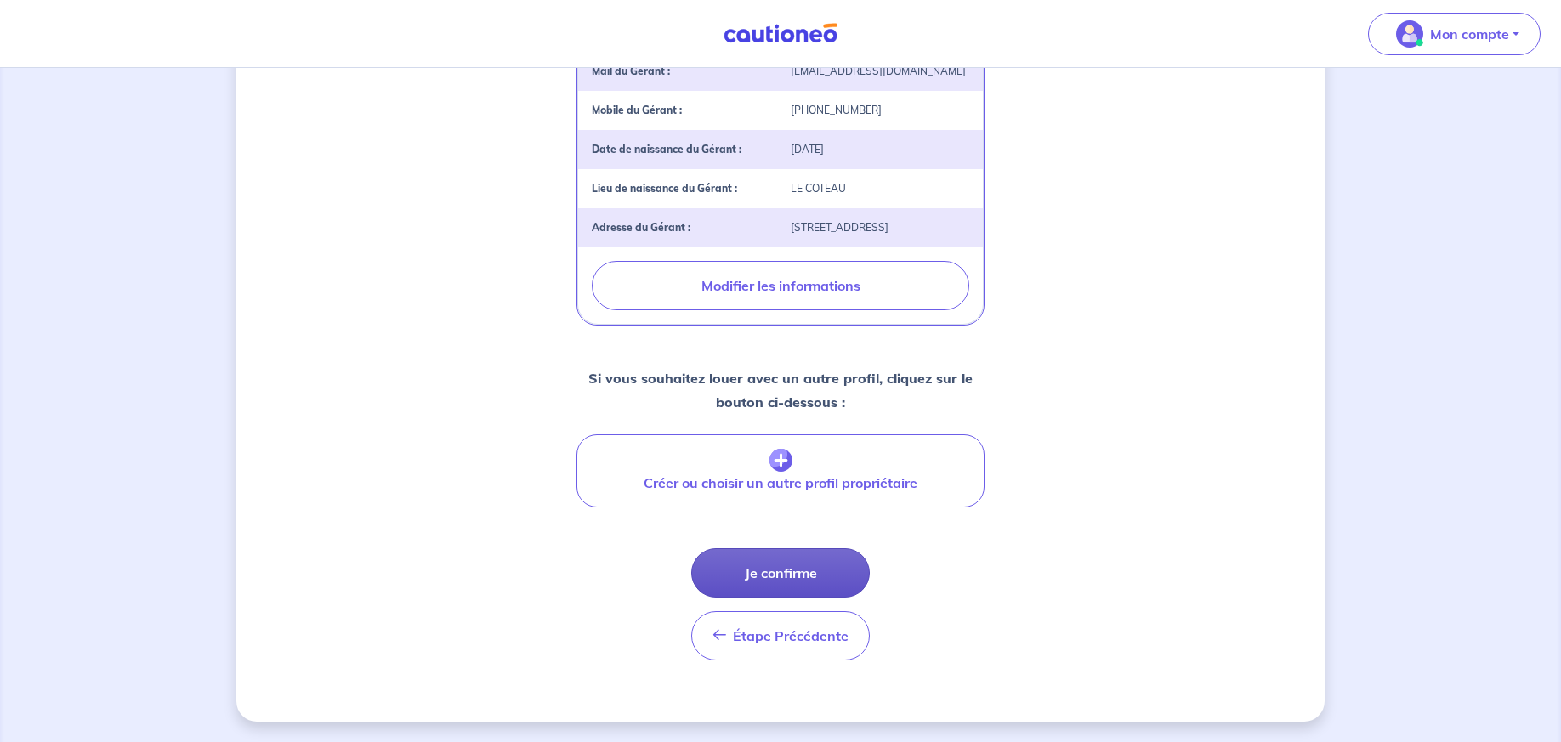
click at [825, 566] on button "Je confirme" at bounding box center [780, 572] width 179 height 49
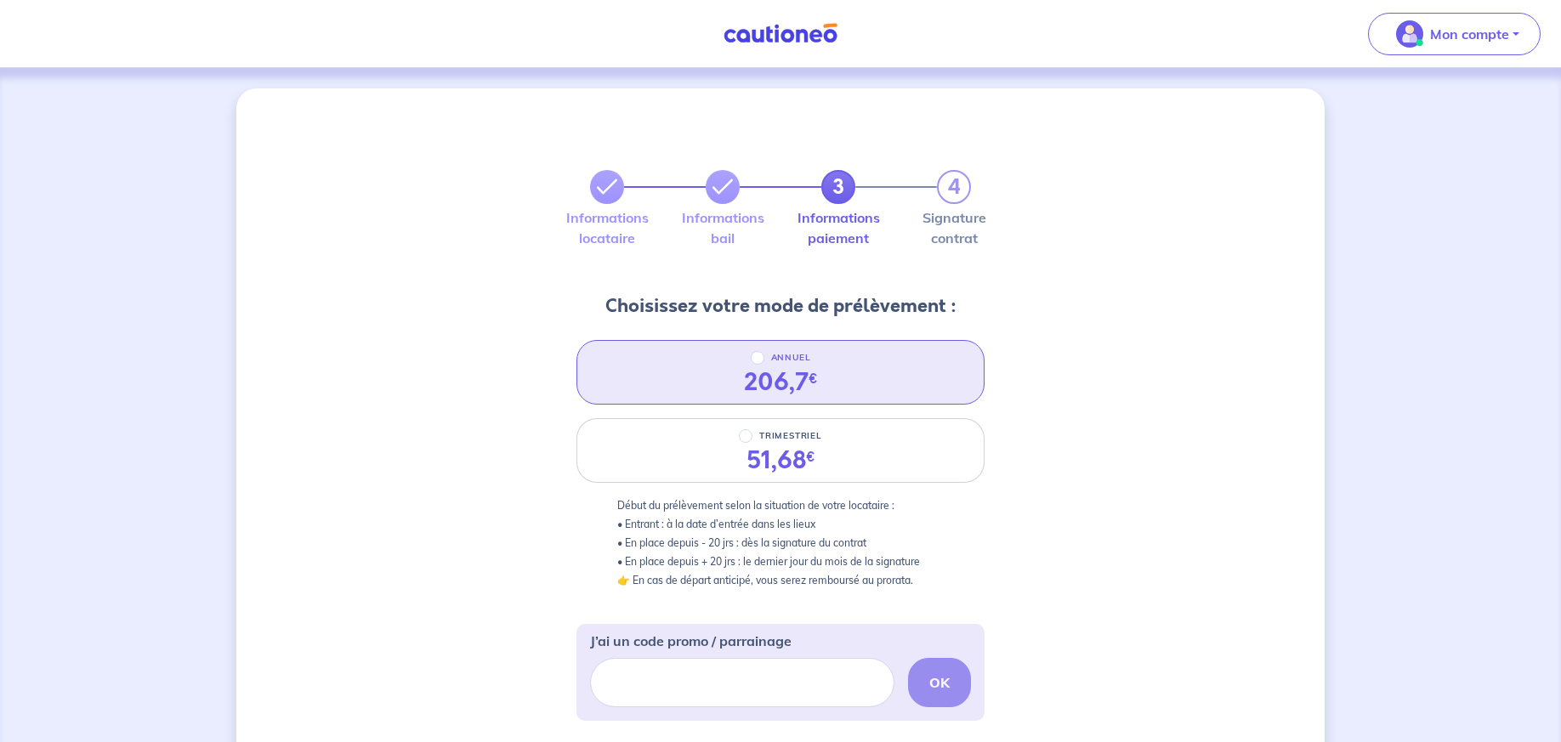
click at [751, 362] on div "ANNUEL" at bounding box center [781, 358] width 60 height 20
radio input "true"
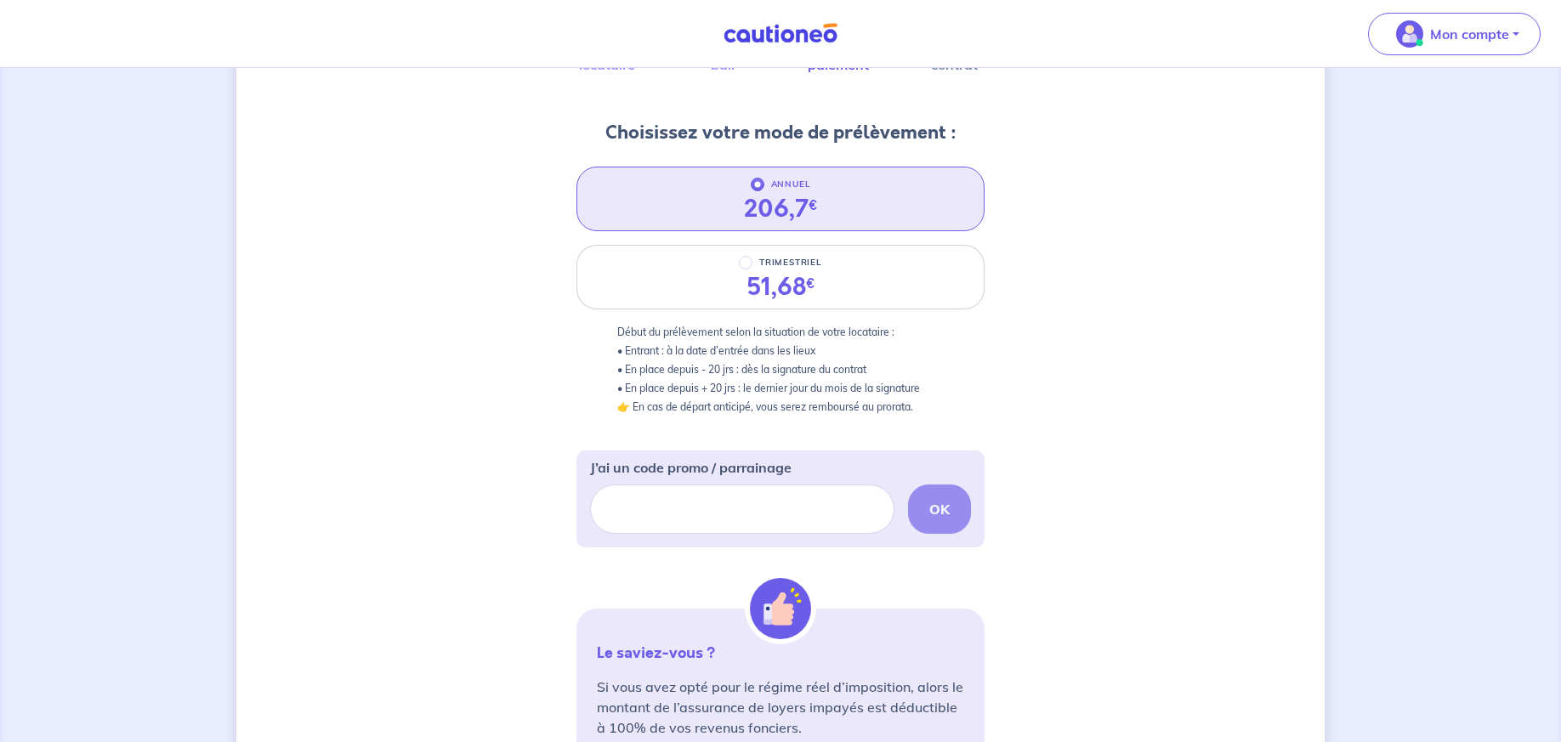
scroll to position [472, 0]
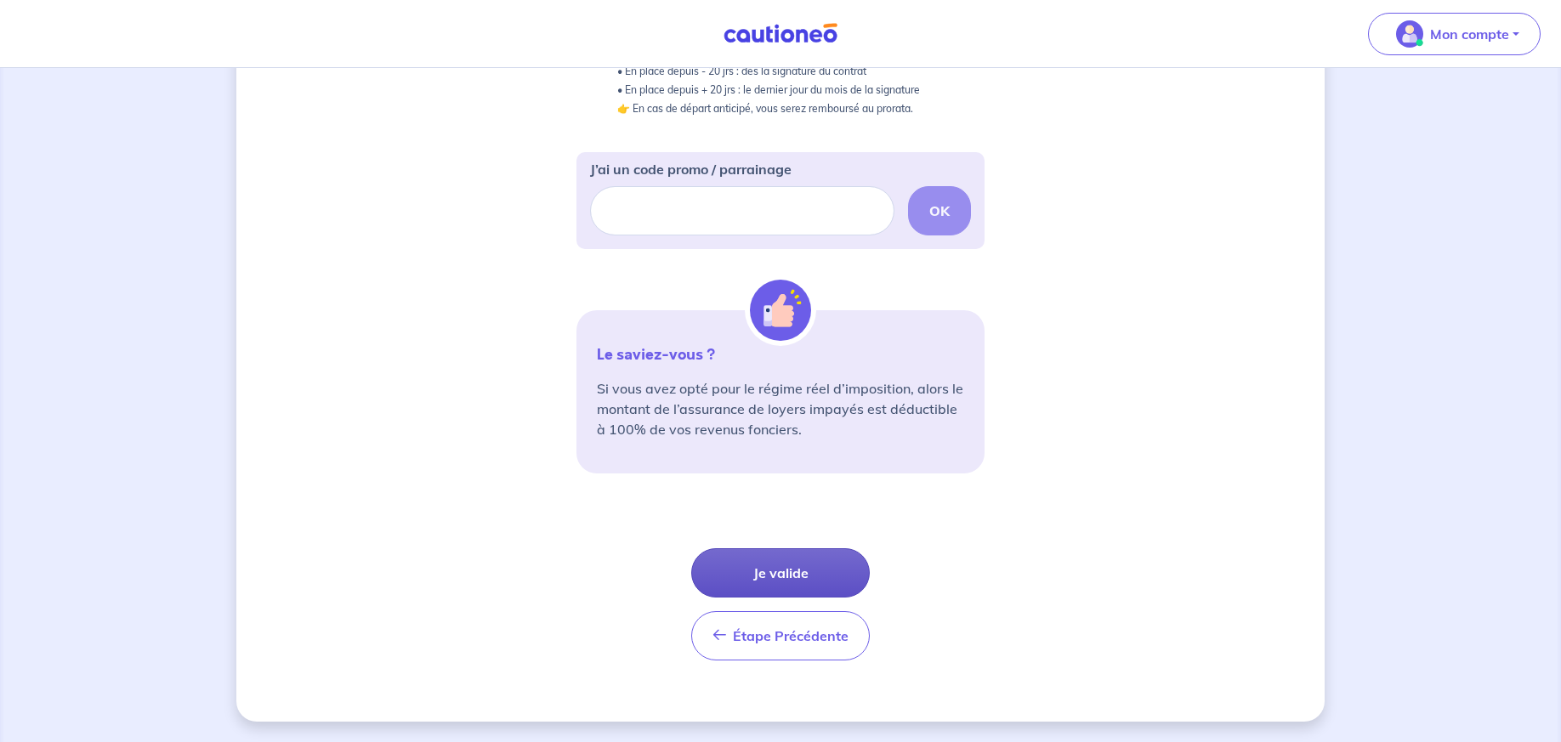
click at [808, 579] on button "Je valide" at bounding box center [780, 572] width 179 height 49
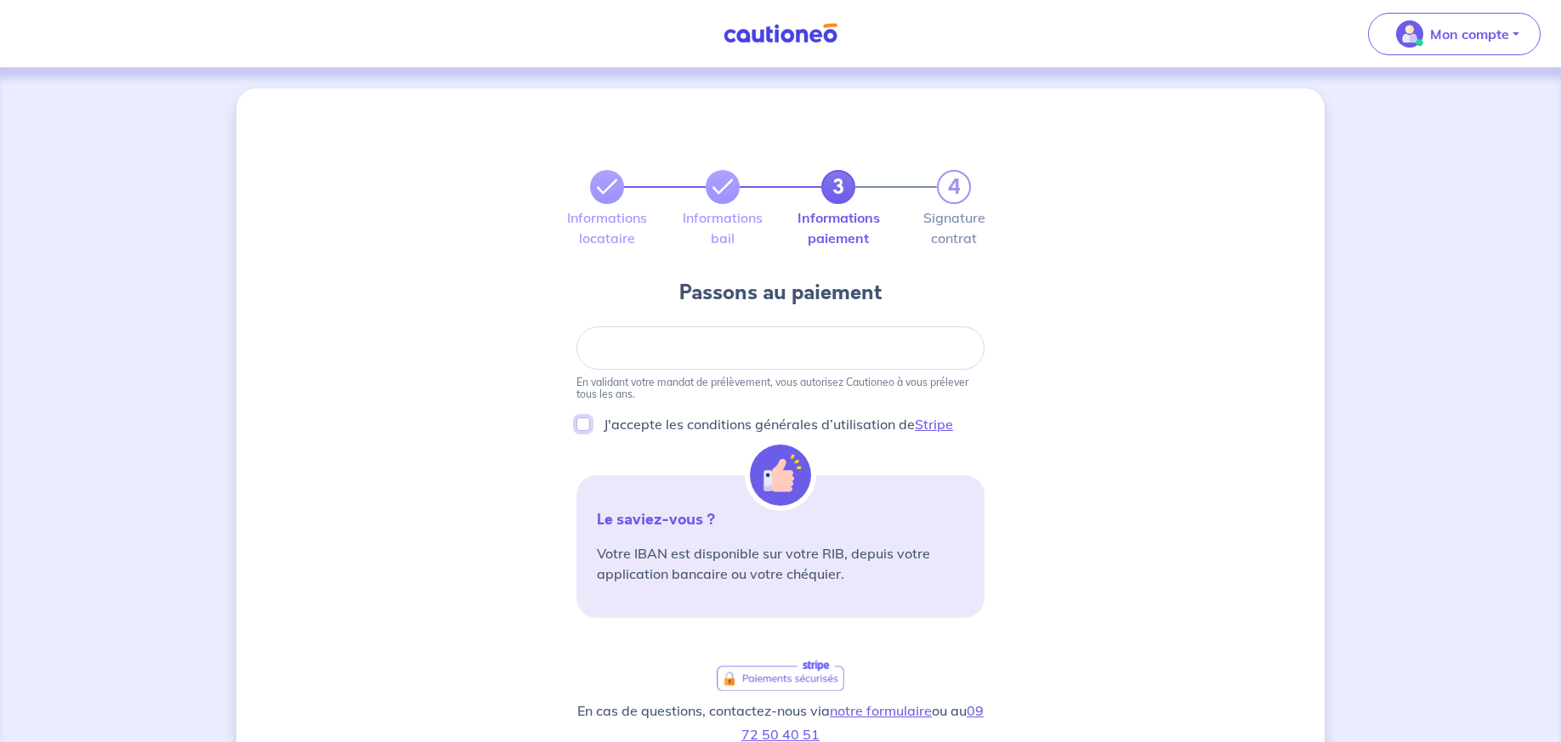
click at [585, 426] on input "J'accepte les conditions générales d’utilisation de Stripe" at bounding box center [583, 424] width 14 height 14
checkbox input "true"
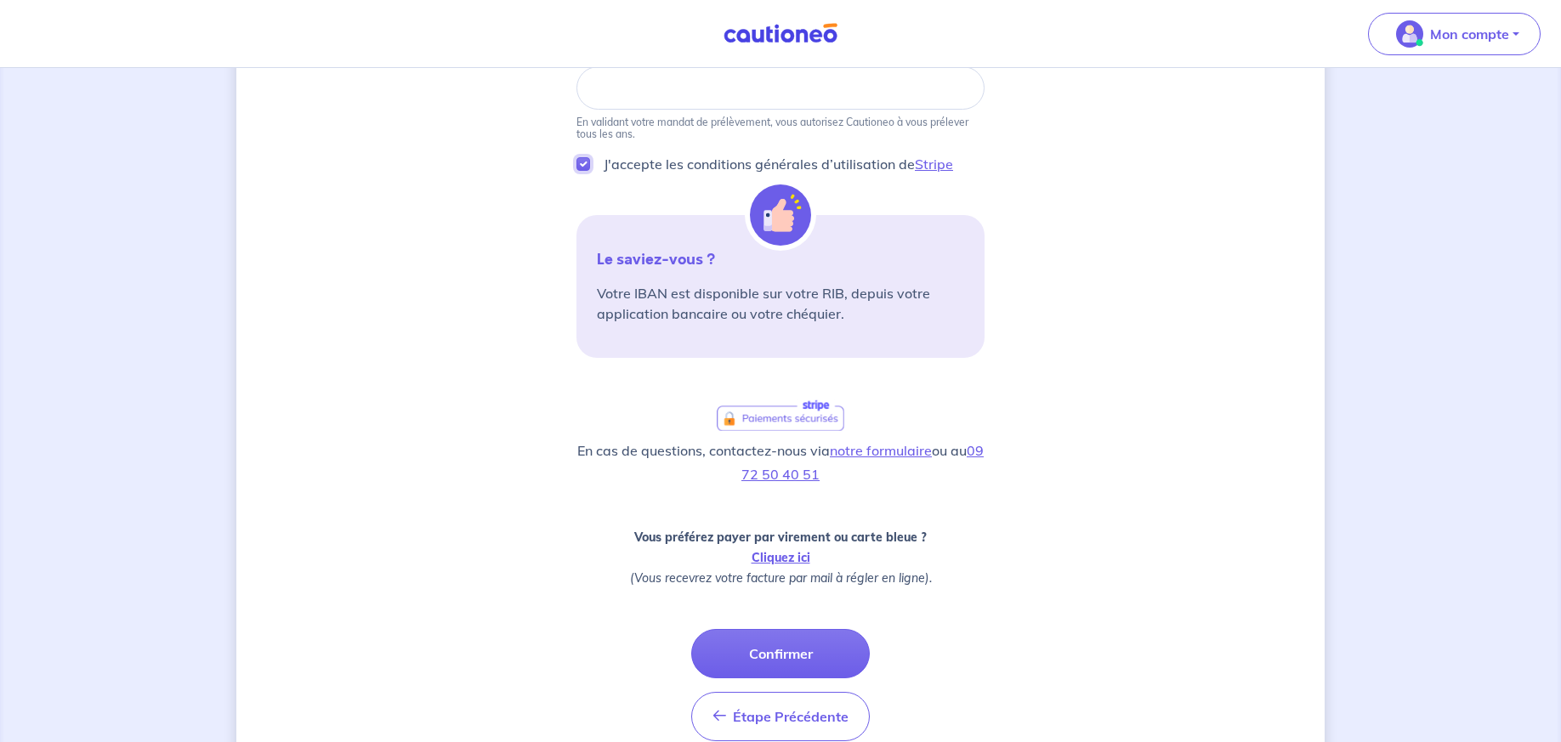
scroll to position [341, 0]
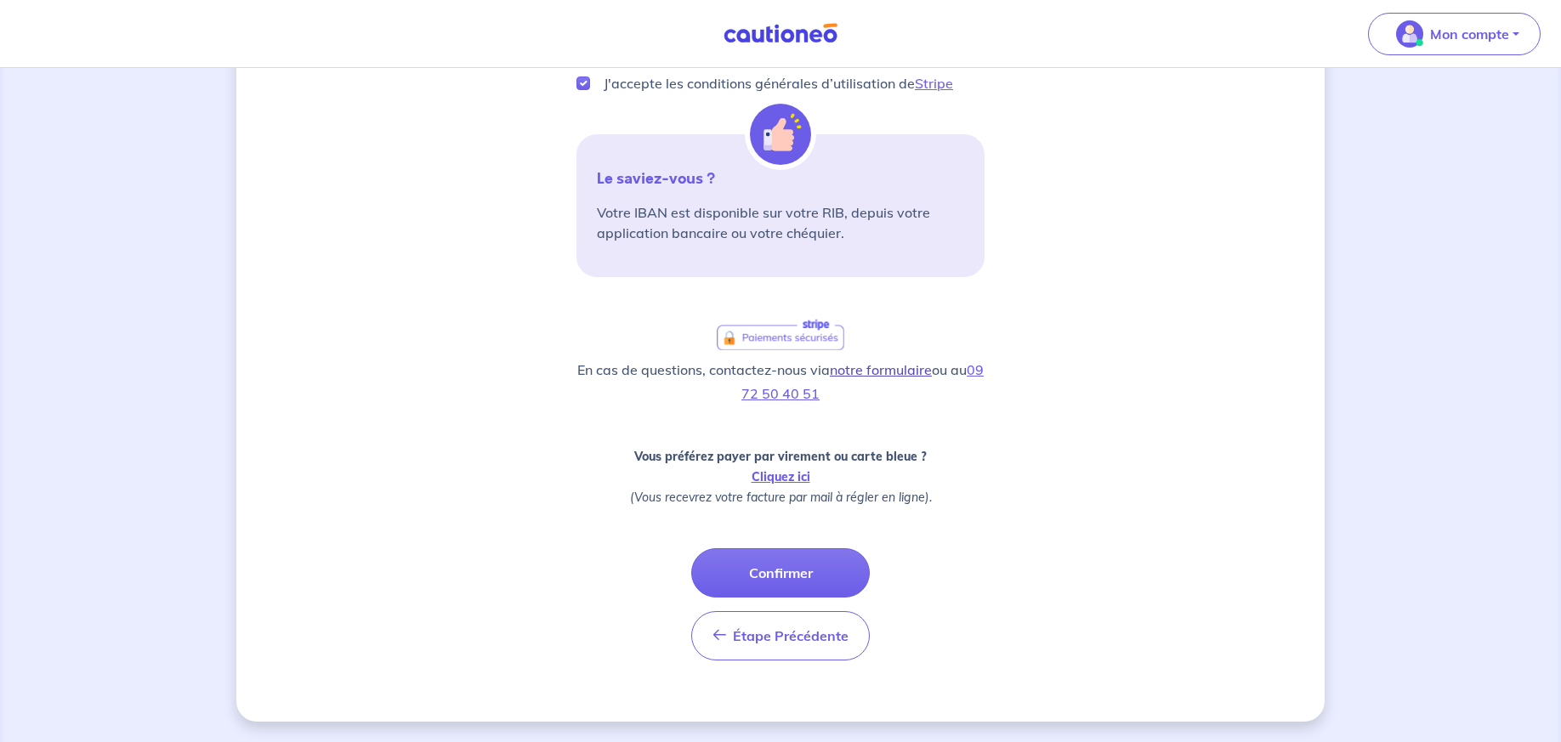
click at [879, 373] on link "notre formulaire" at bounding box center [881, 369] width 102 height 17
click at [799, 478] on link "Cliquez ici" at bounding box center [780, 476] width 59 height 15
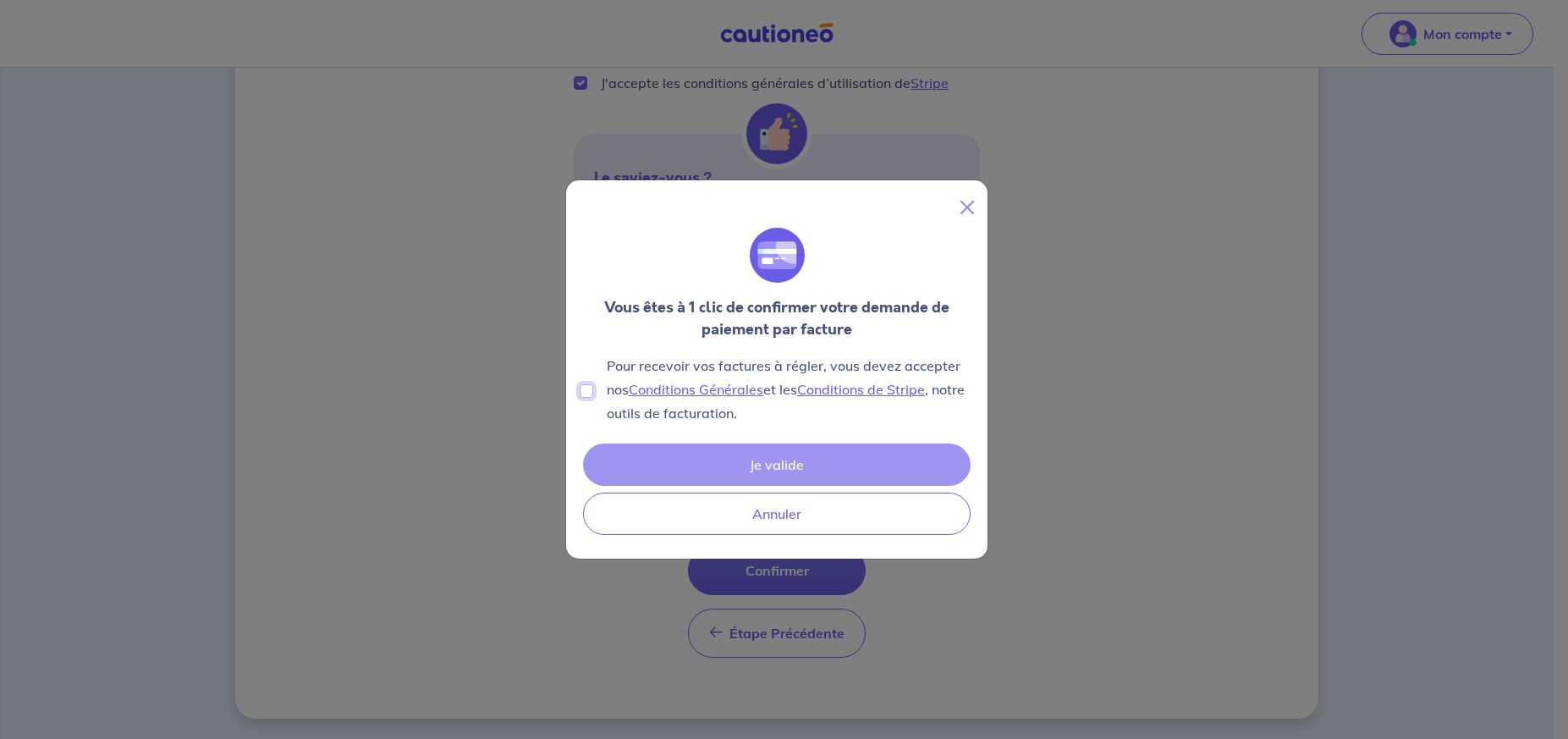
click at [589, 390] on input "Pour recevoir vos factures à régler, vous devez accepter nos Conditions Général…" at bounding box center [586, 391] width 14 height 14
checkbox input "true"
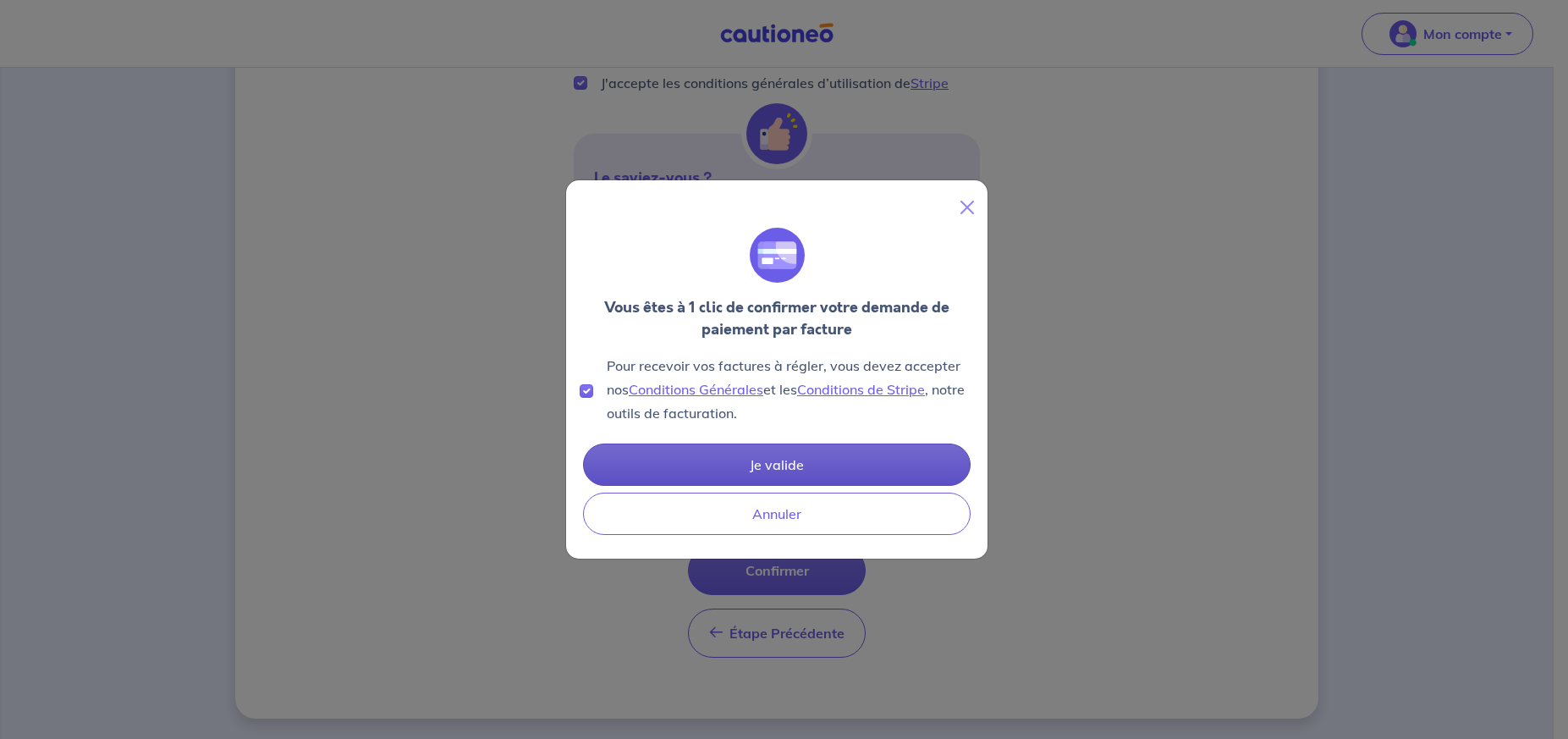
click at [754, 472] on button "Je valide" at bounding box center [777, 464] width 387 height 43
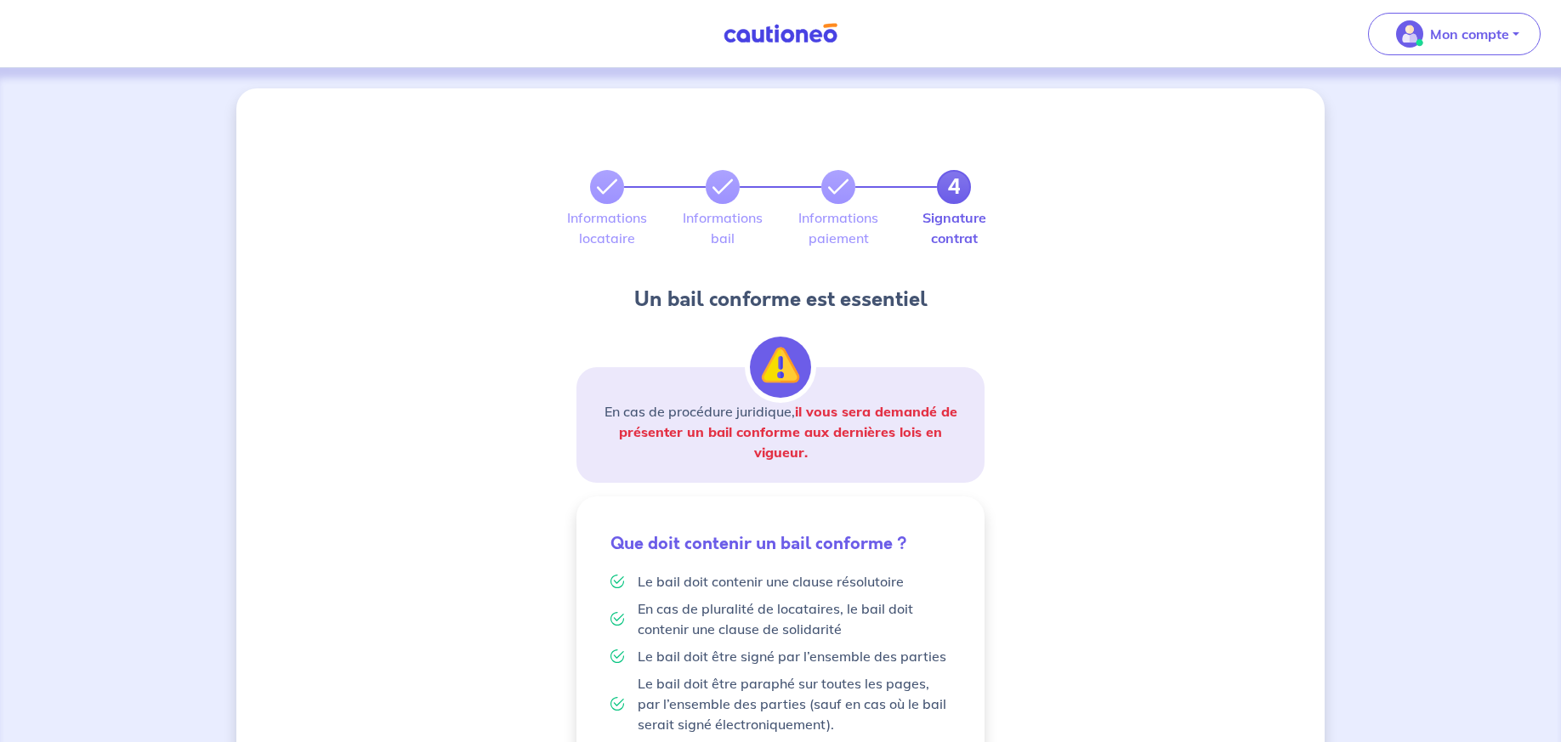
scroll to position [191, 0]
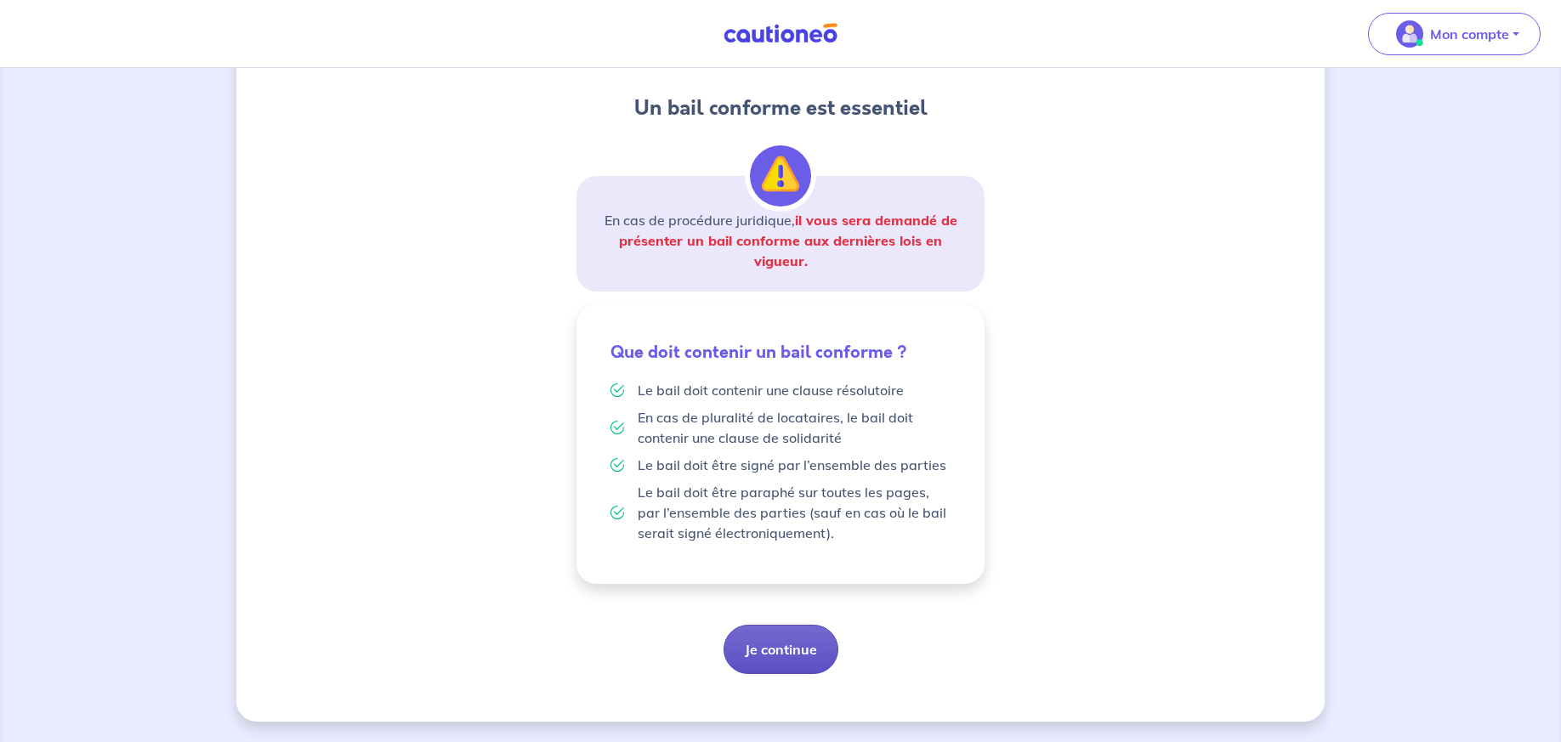
click at [797, 639] on button "Je continue" at bounding box center [780, 649] width 115 height 49
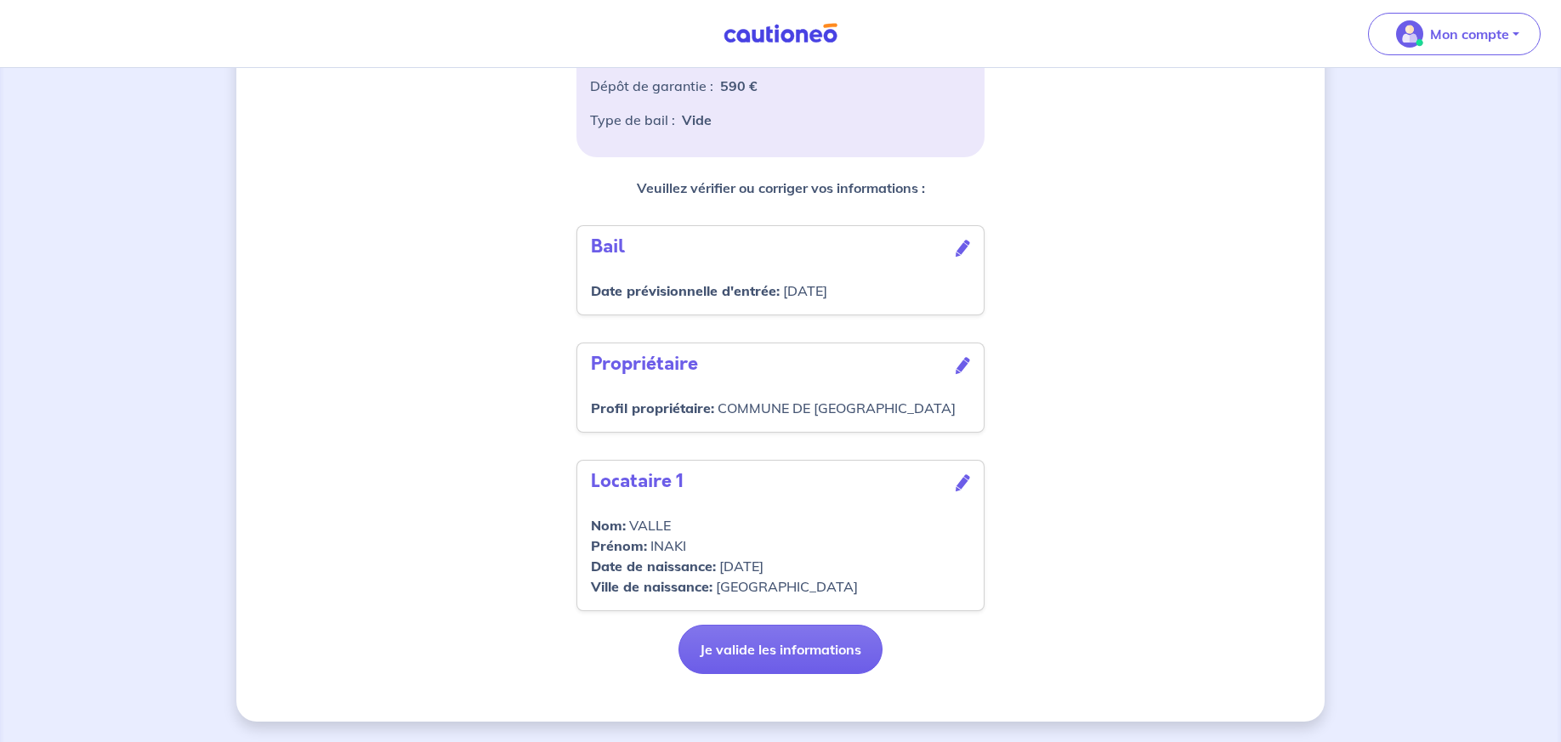
scroll to position [434, 0]
click at [819, 659] on button "Je valide les informations" at bounding box center [780, 649] width 204 height 49
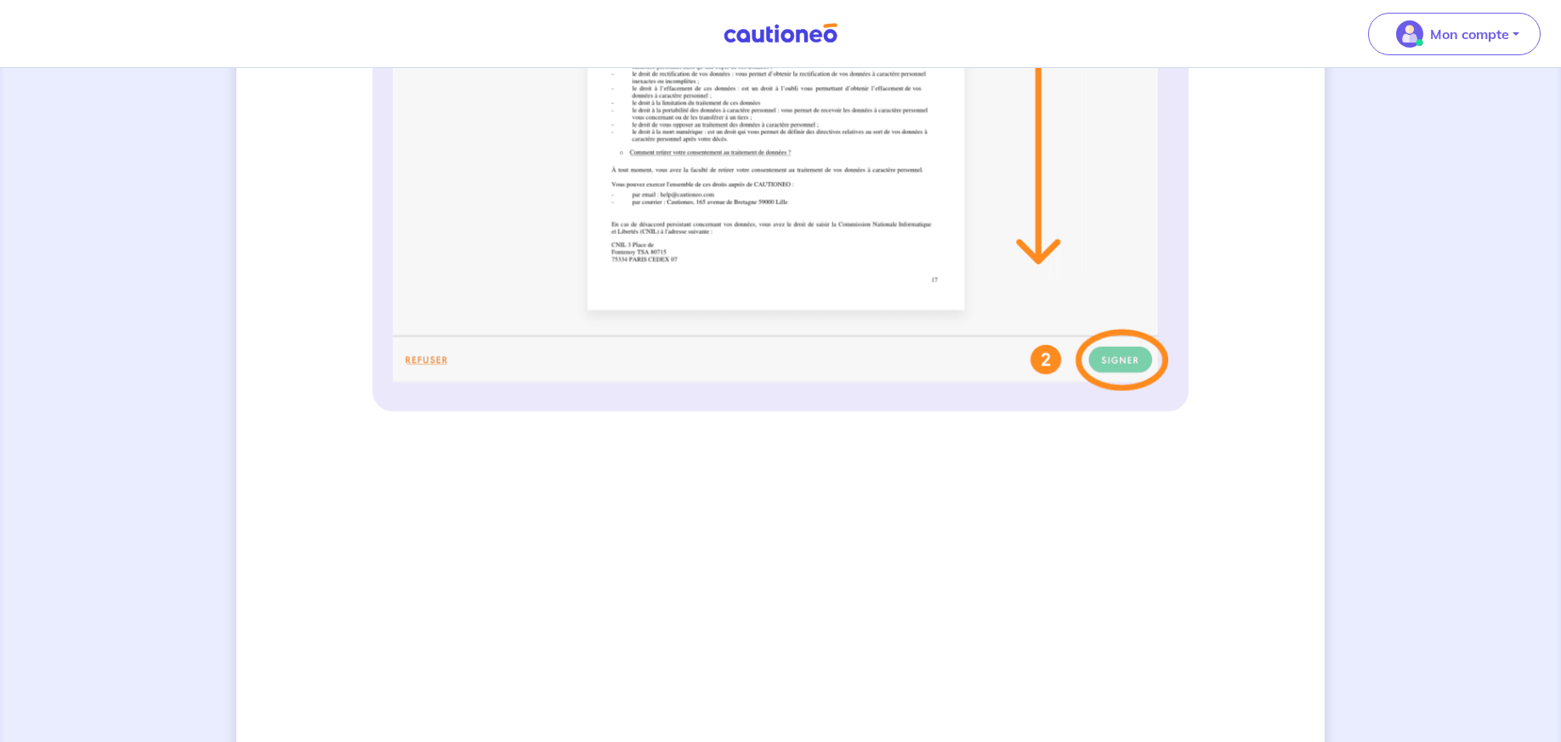
scroll to position [694, 0]
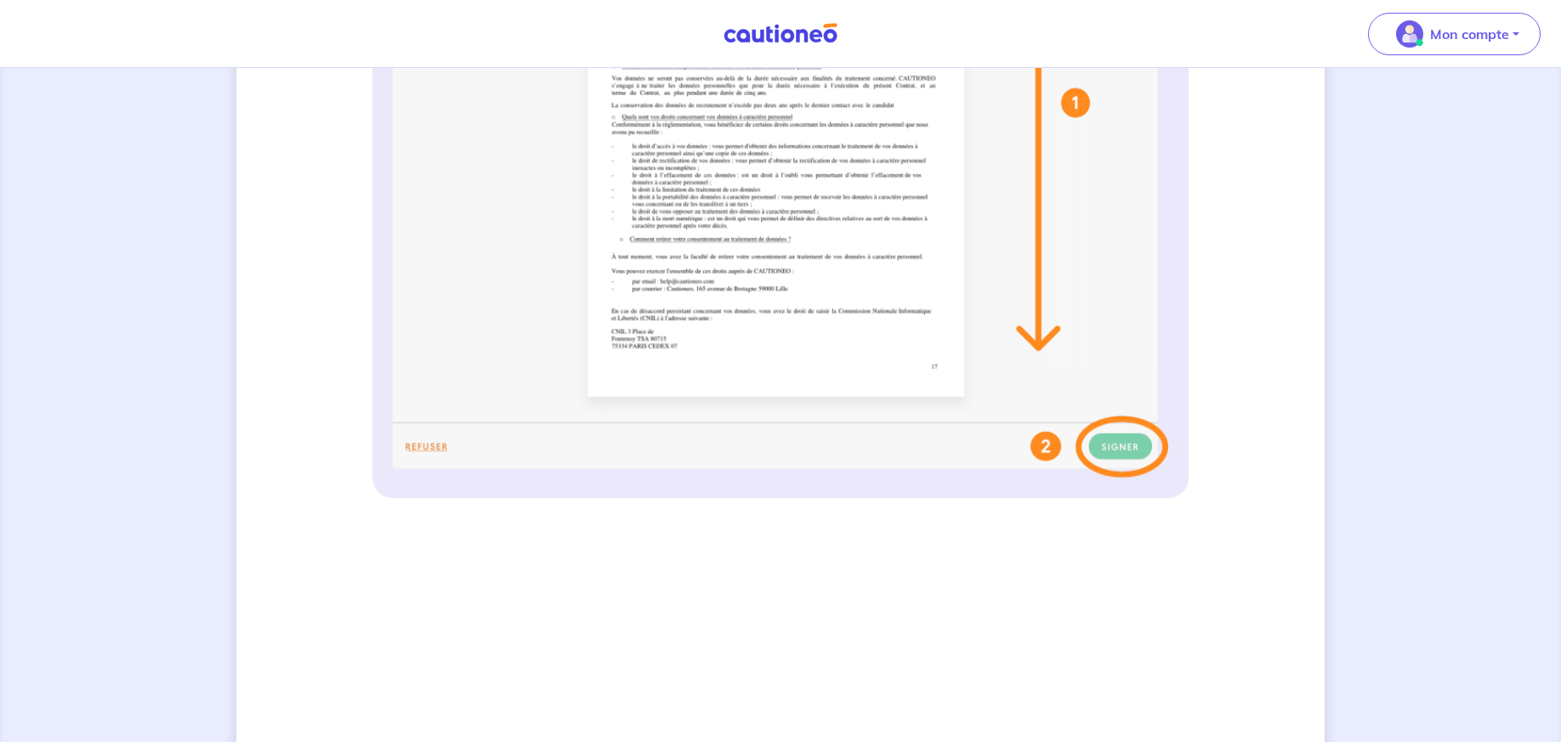
click at [1135, 456] on img at bounding box center [780, 140] width 775 height 675
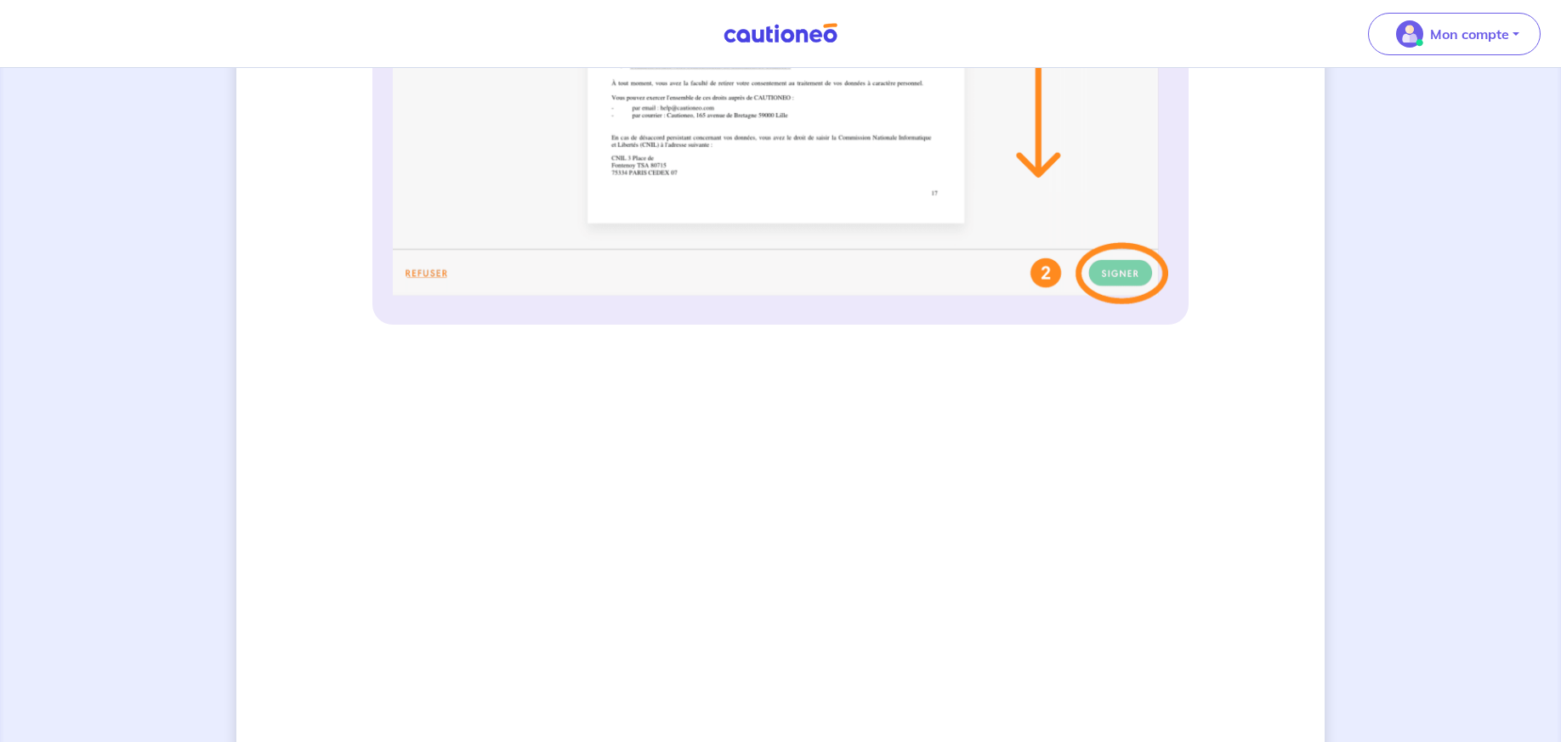
scroll to position [780, 0]
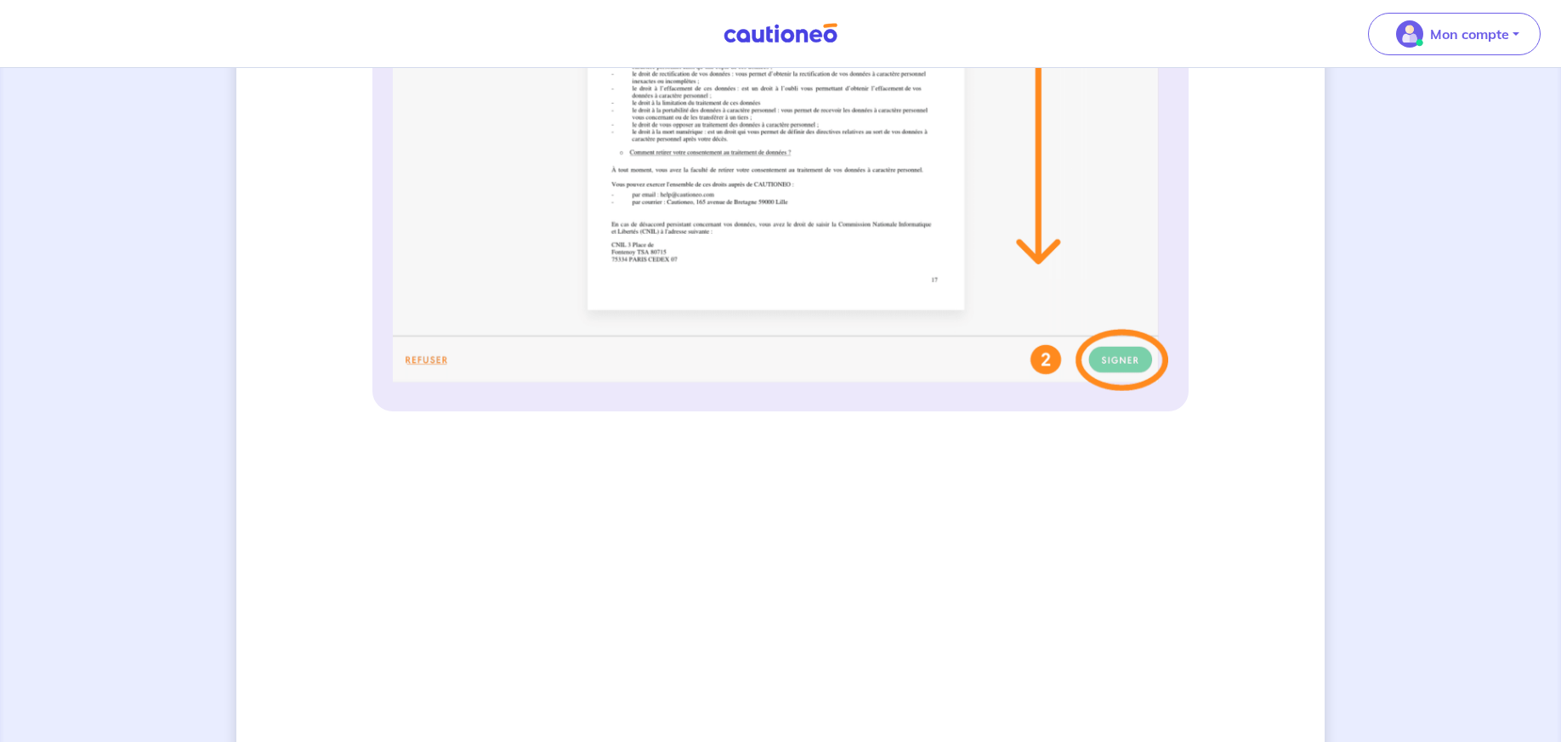
click at [1040, 257] on img at bounding box center [780, 53] width 775 height 675
drag, startPoint x: 1043, startPoint y: 366, endPoint x: 1114, endPoint y: 357, distance: 71.1
click at [1050, 366] on img at bounding box center [780, 53] width 775 height 675
click at [1114, 356] on img at bounding box center [780, 53] width 775 height 675
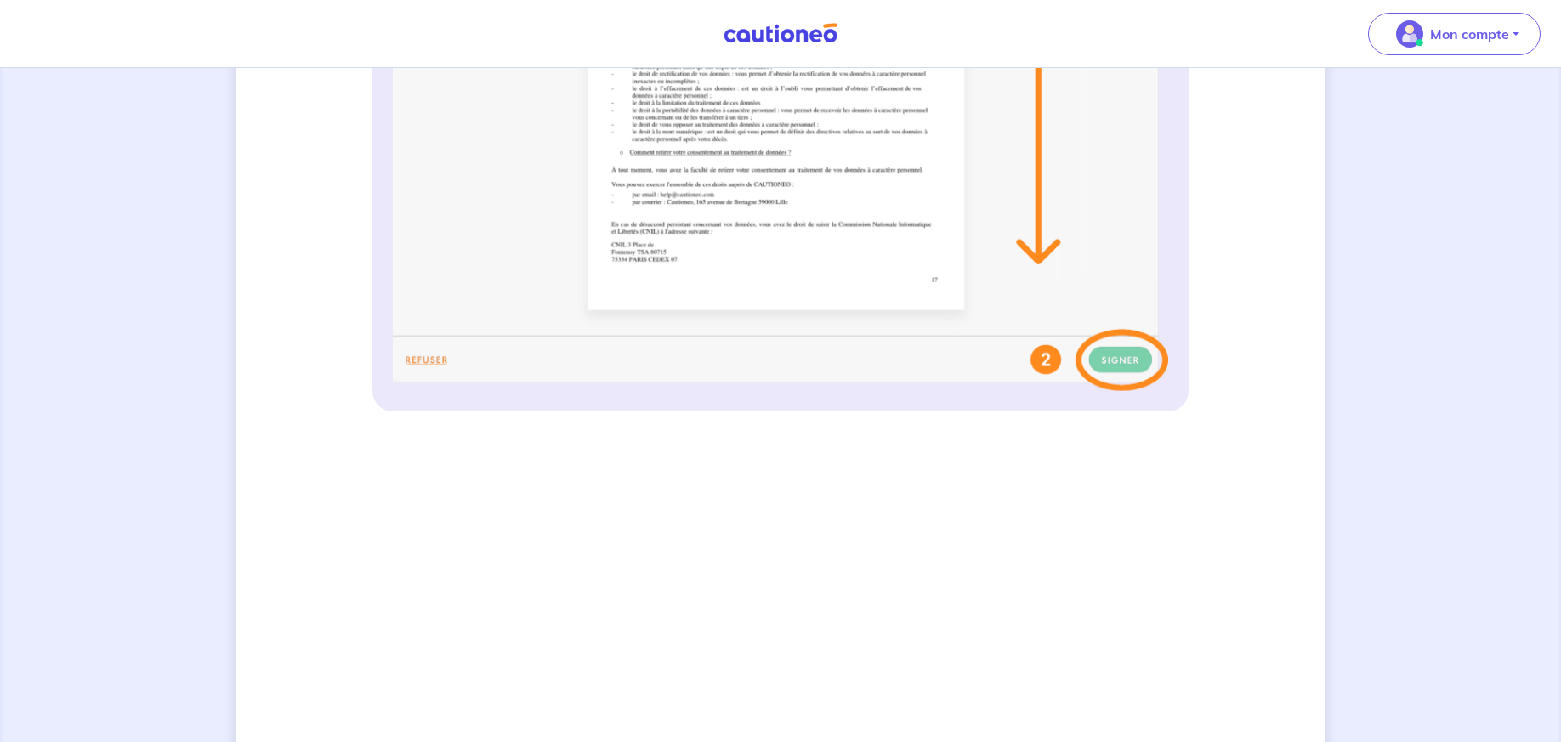
click at [1117, 362] on img at bounding box center [780, 53] width 775 height 675
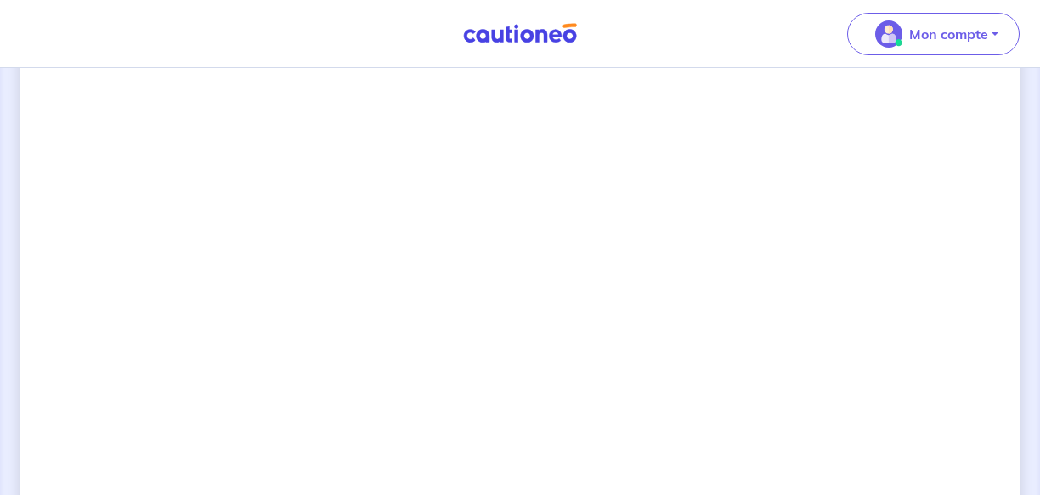
scroll to position [1291, 0]
